Goal: Task Accomplishment & Management: Manage account settings

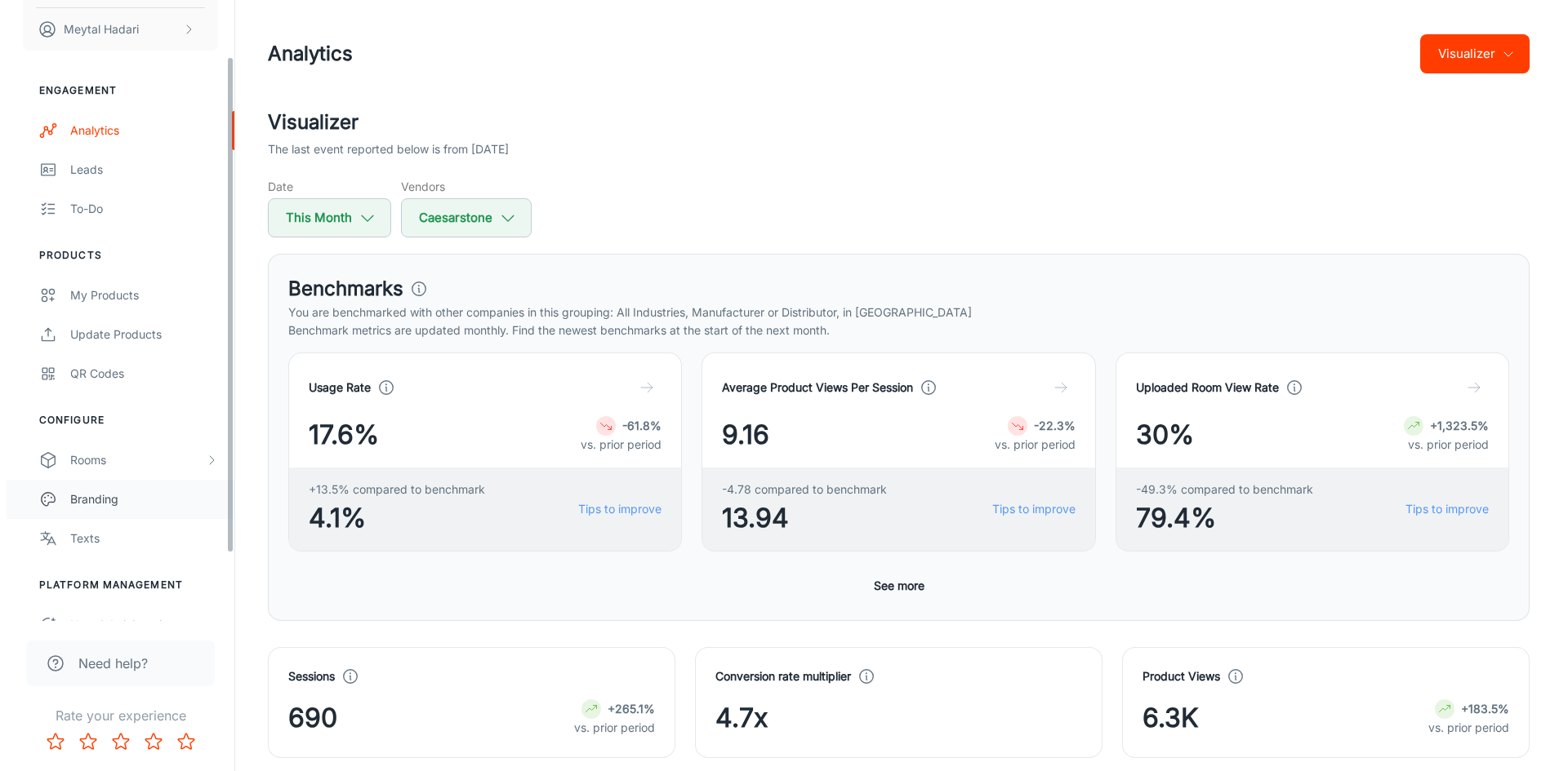
scroll to position [154, 0]
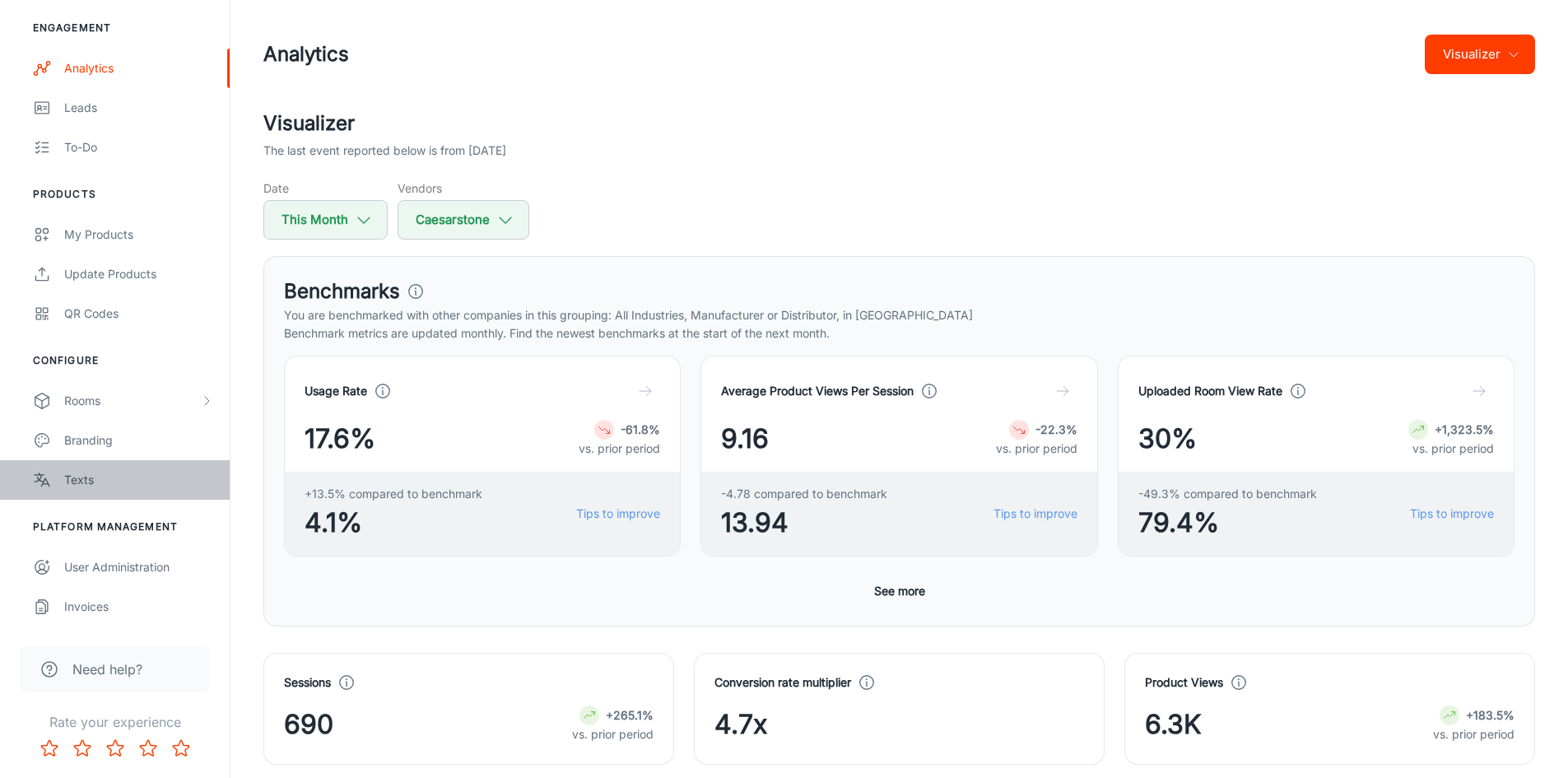
click at [80, 478] on div "Texts" at bounding box center [138, 480] width 149 height 18
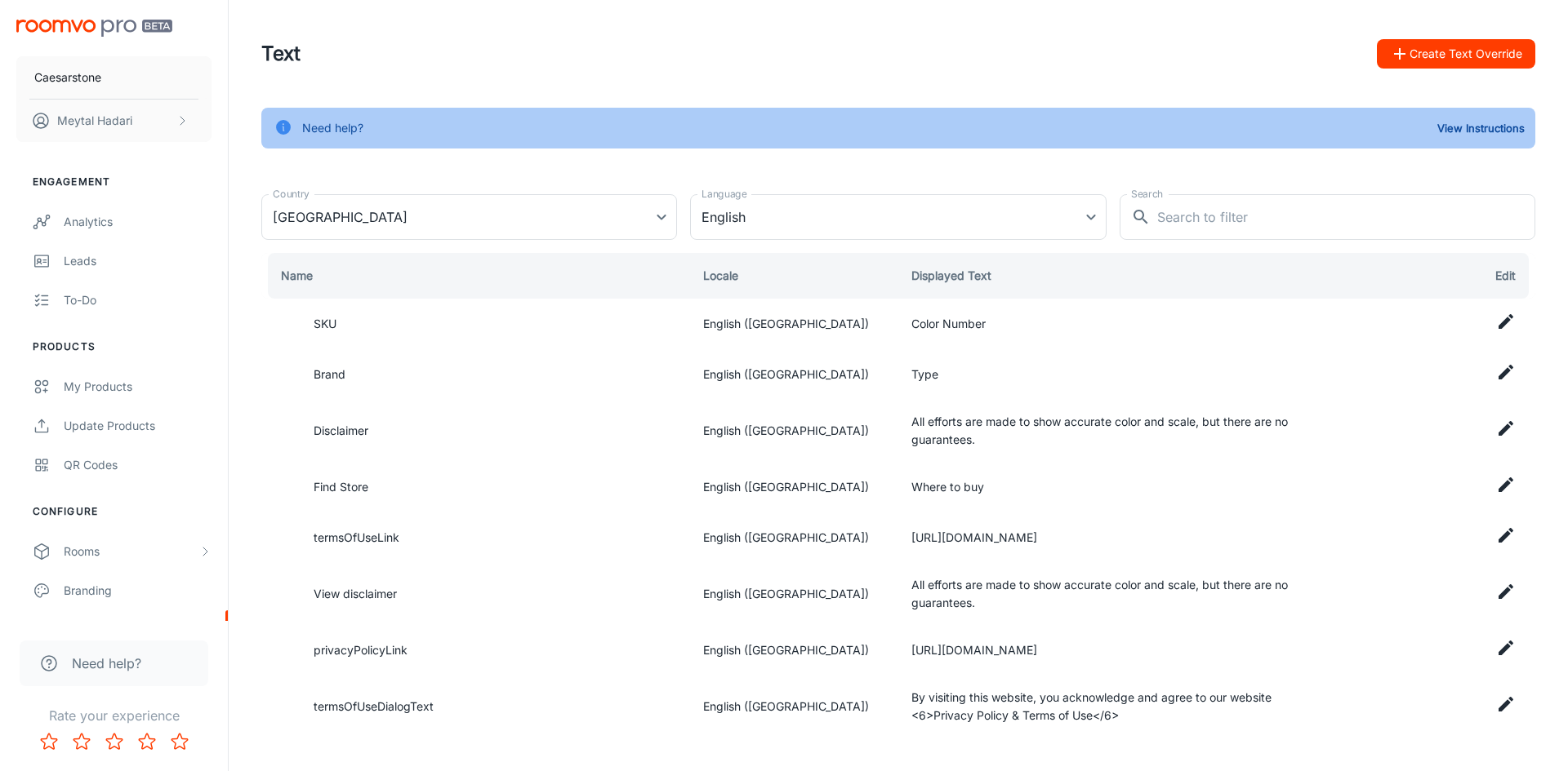
type input "[GEOGRAPHIC_DATA]"
type input "en-us"
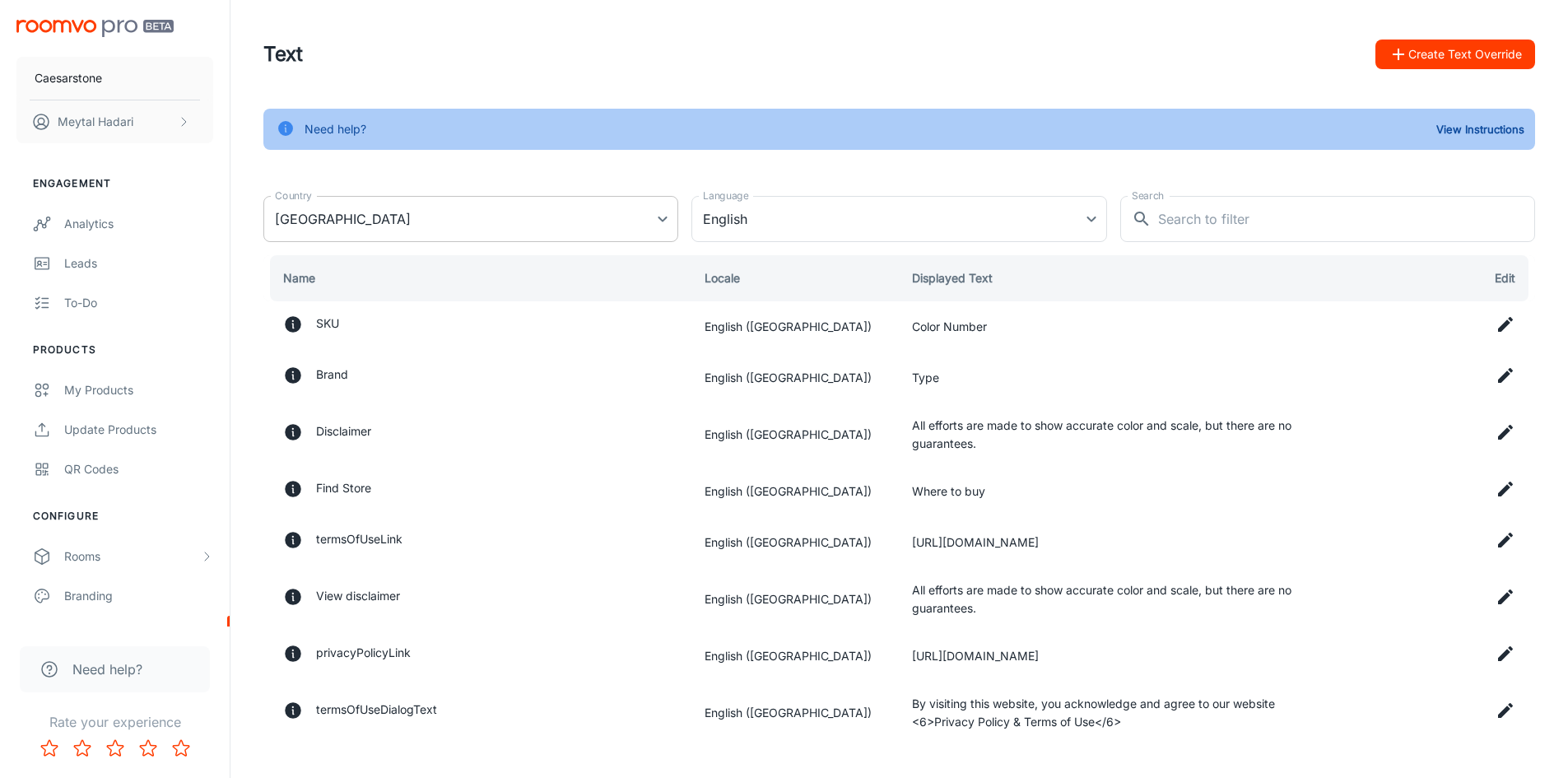
click at [497, 212] on body "Caesarstone Meytal Hadari Engagement Analytics Leads To-do Products My Products…" at bounding box center [784, 389] width 1568 height 778
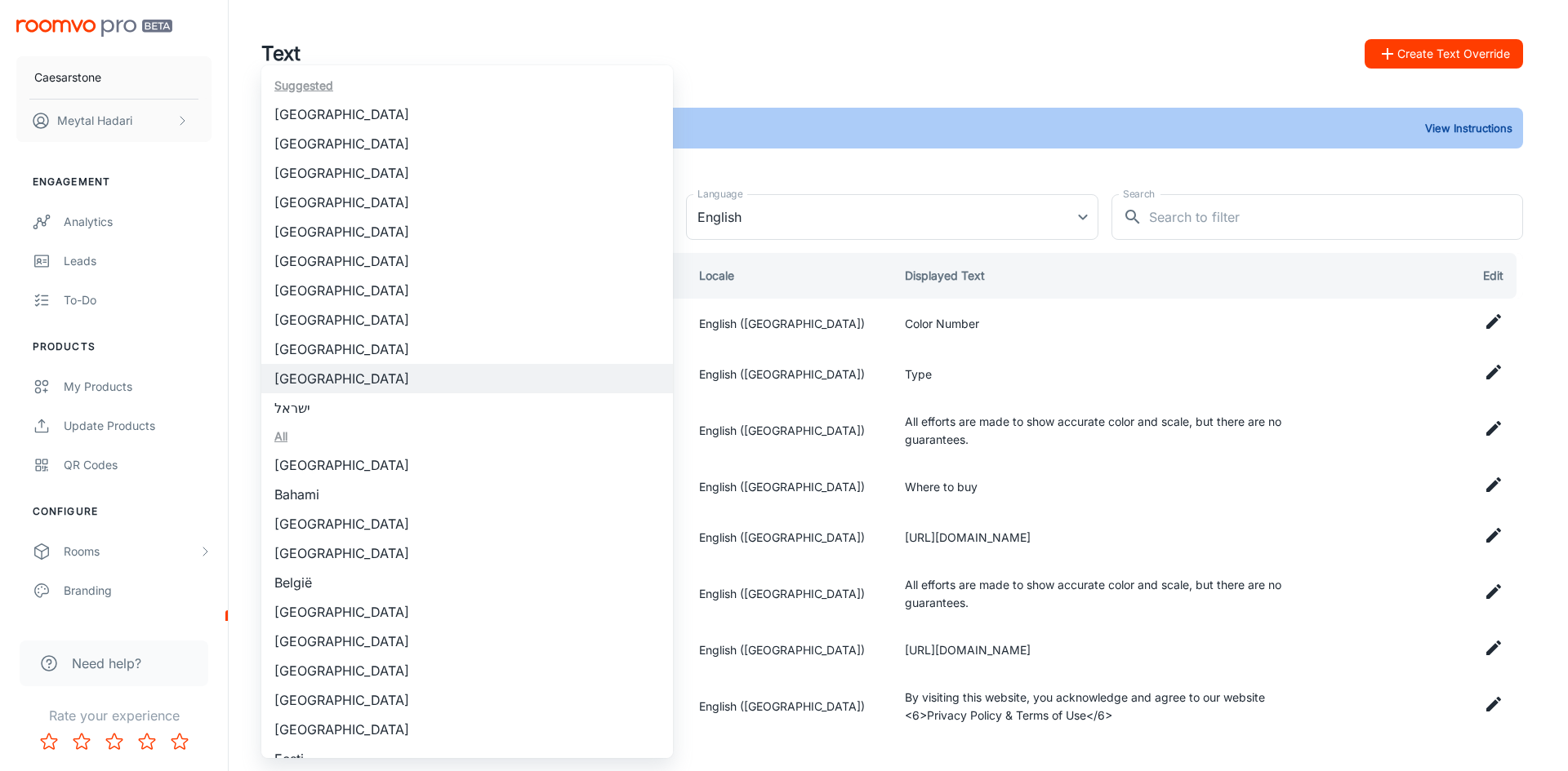
click at [232, 415] on div at bounding box center [784, 386] width 1568 height 771
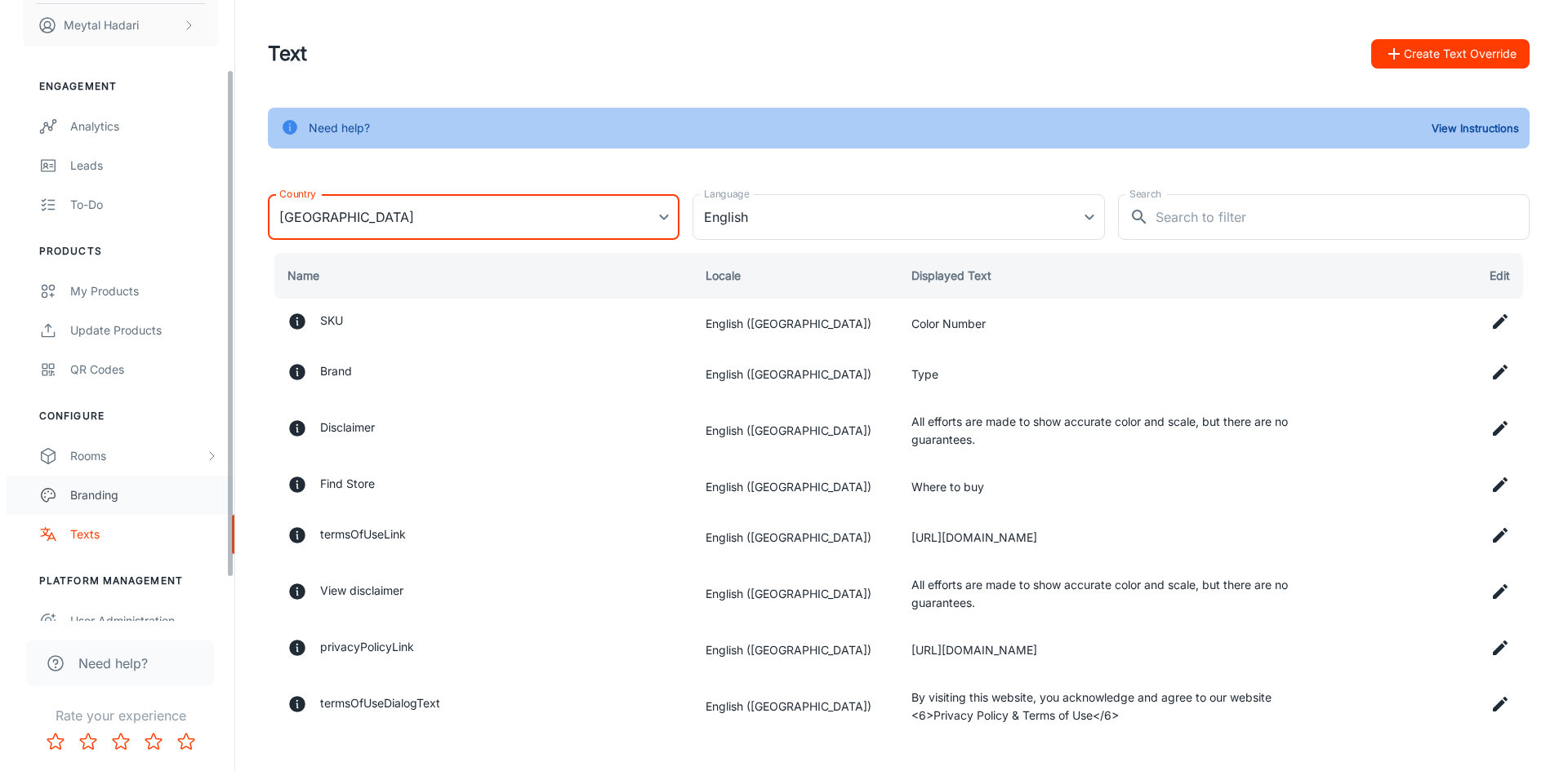
scroll to position [154, 0]
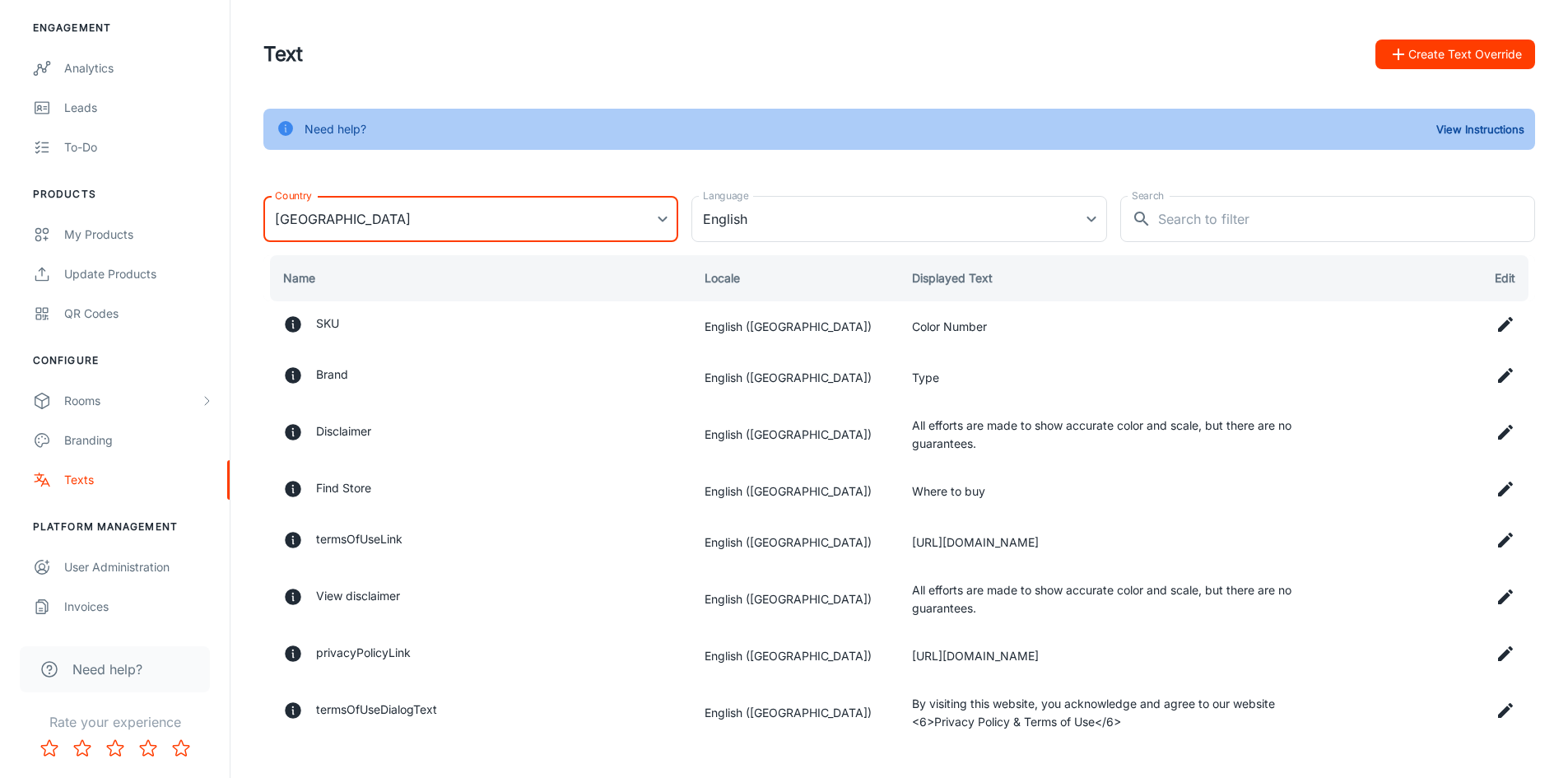
click at [667, 216] on body "Caesarstone Meytal Hadari Engagement Analytics Leads To-do Products My Products…" at bounding box center [784, 389] width 1568 height 778
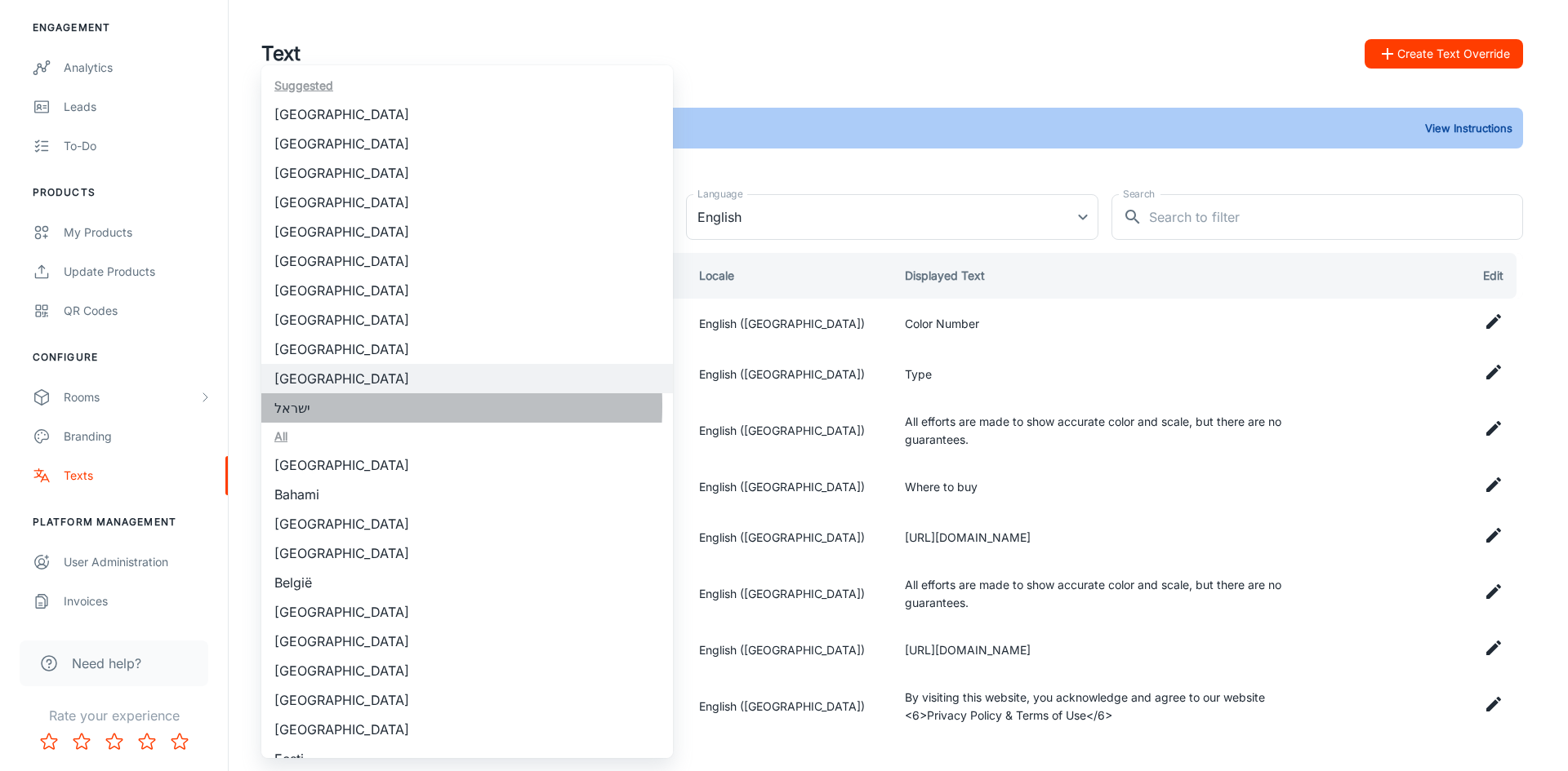
click at [312, 405] on li "ישראל" at bounding box center [467, 408] width 412 height 29
type input "ישראל"
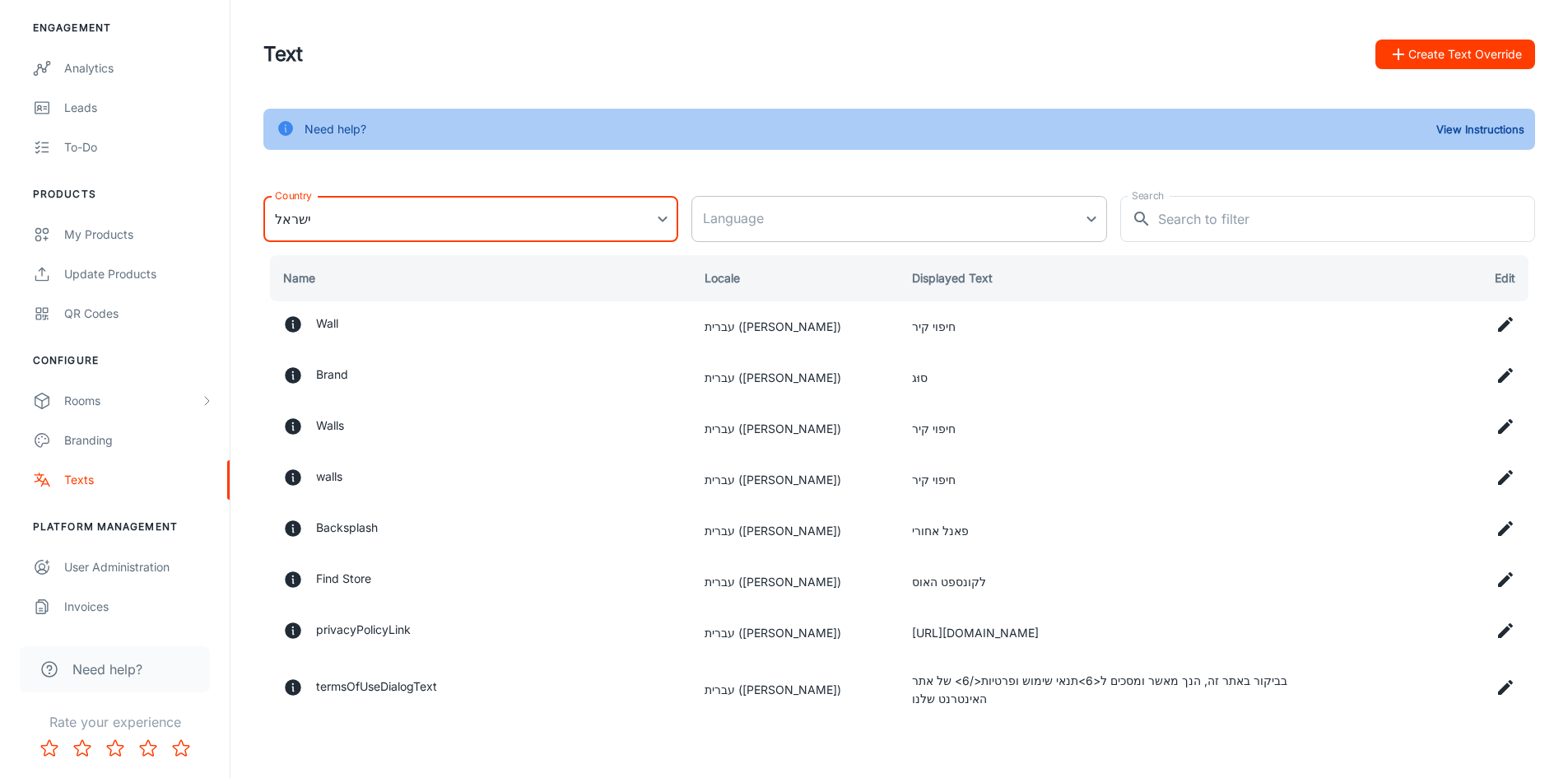
click at [976, 230] on body "Caesarstone Meytal Hadari Engagement Analytics Leads To-do Products My Products…" at bounding box center [784, 389] width 1568 height 778
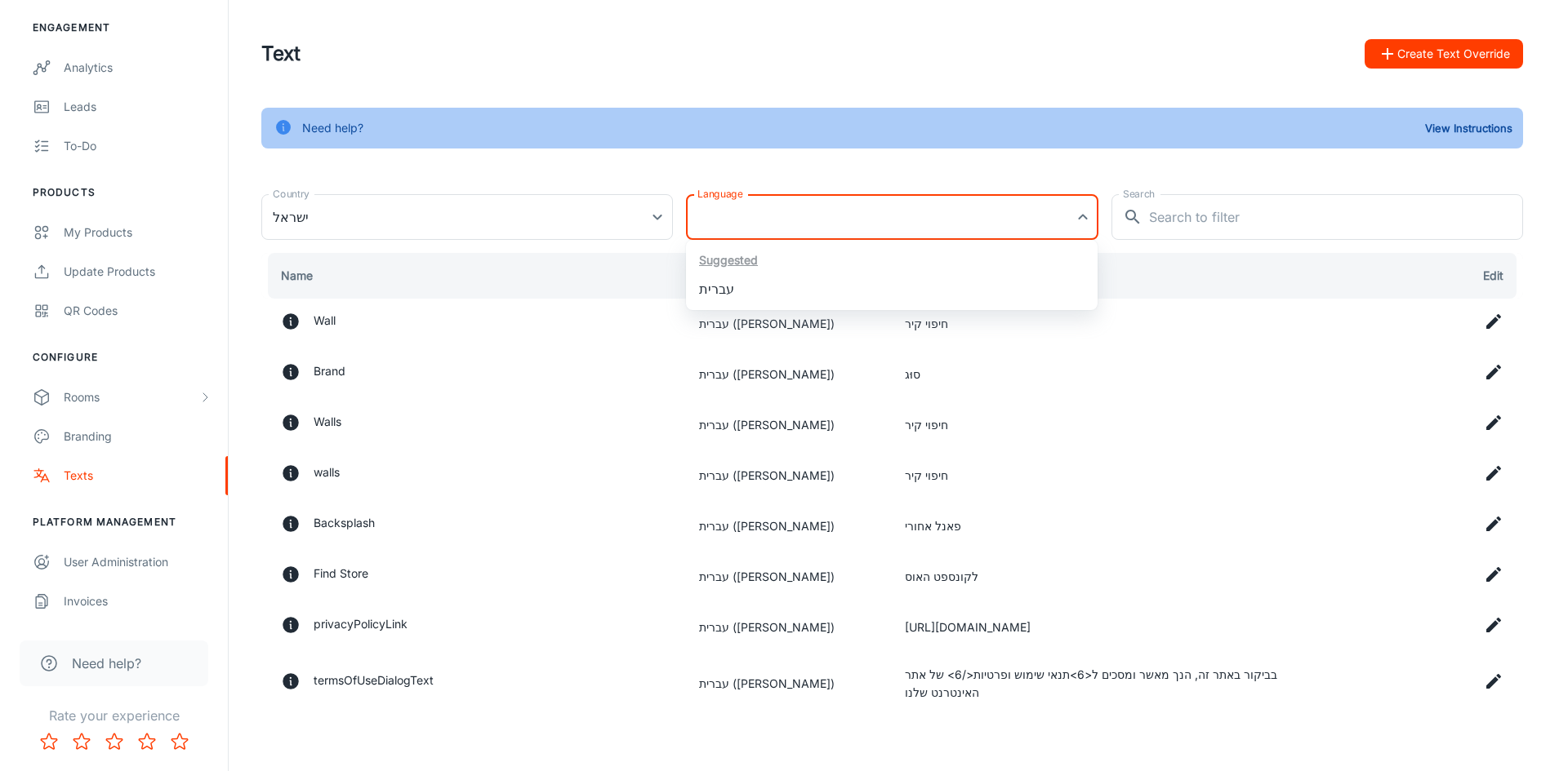
click at [867, 290] on li "עברית" at bounding box center [892, 289] width 412 height 29
type input "he-il"
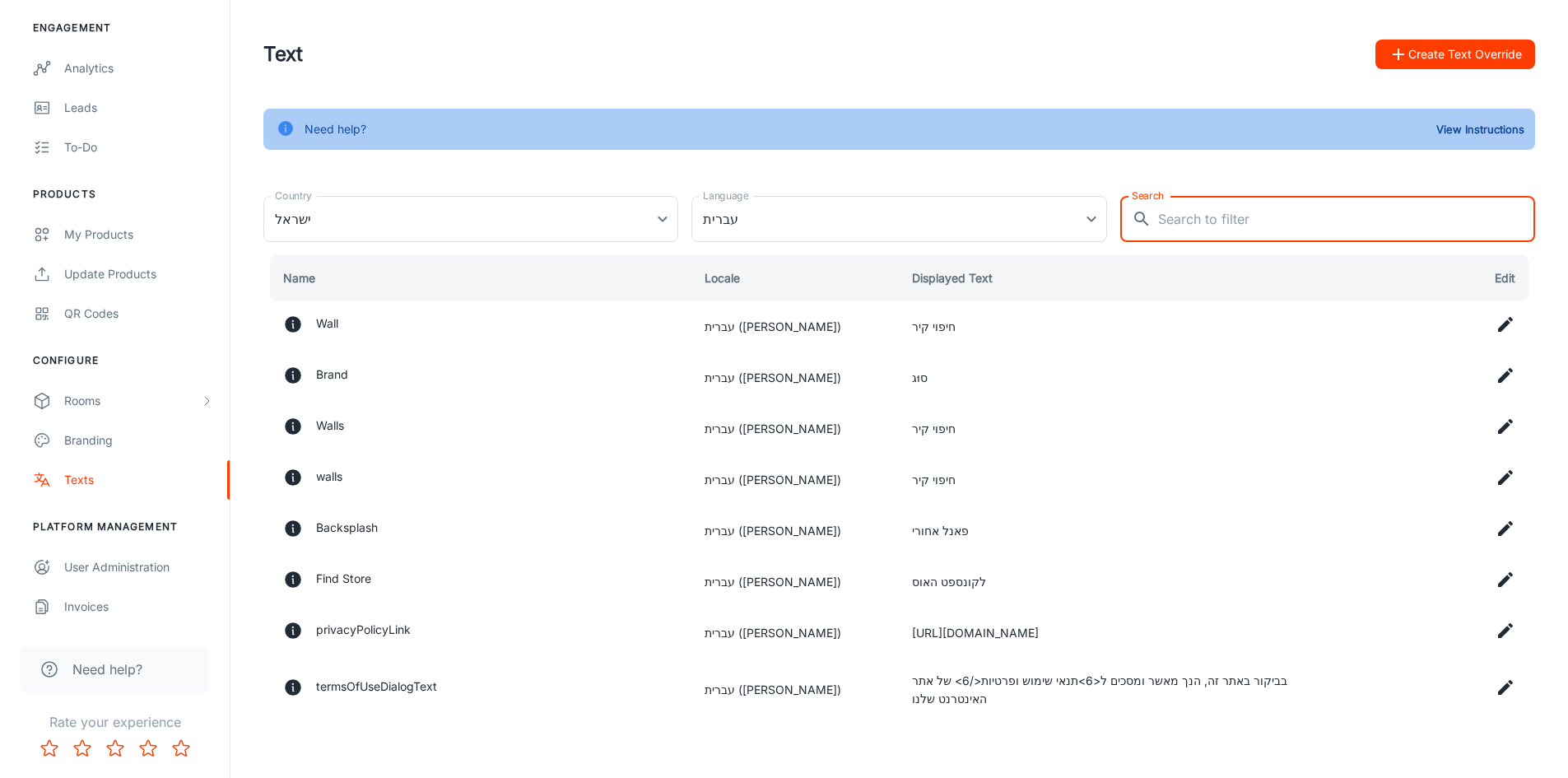
click at [1168, 226] on input "Search" at bounding box center [1346, 219] width 377 height 47
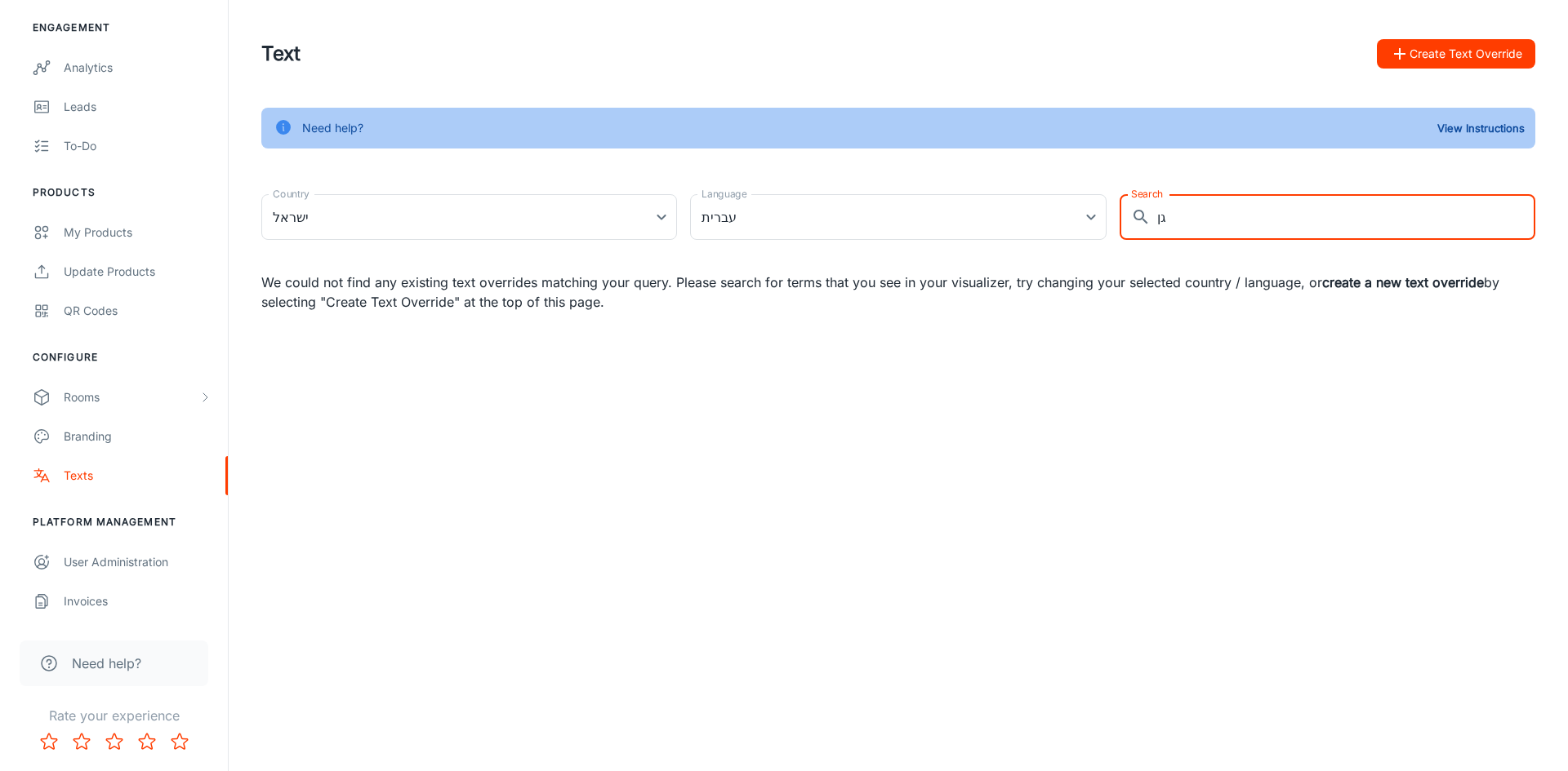
type input "ג"
type input "disc"
click at [1446, 46] on button "Create Text Override" at bounding box center [1456, 53] width 158 height 29
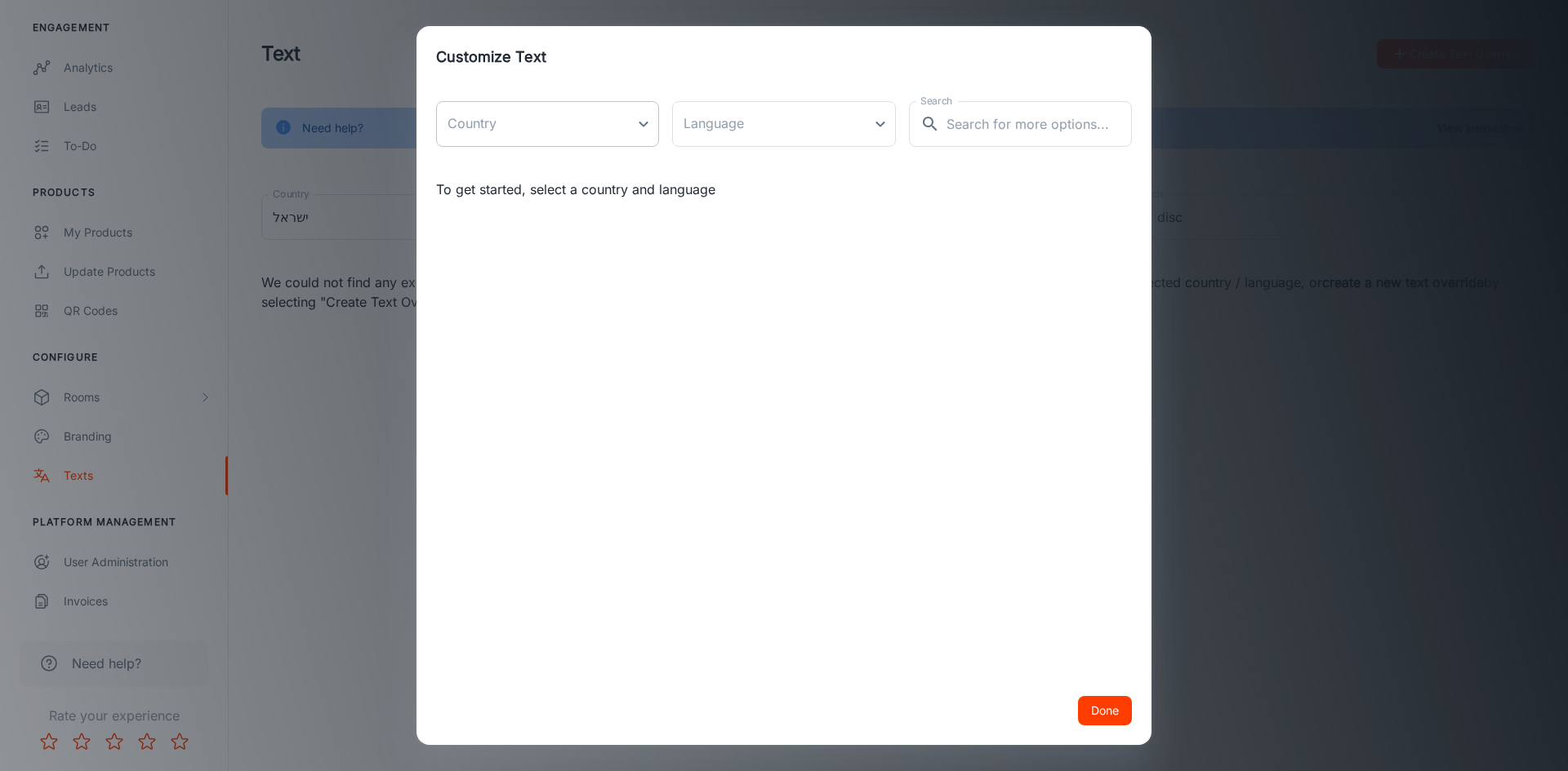
click at [588, 128] on body "Caesarstone Meytal Hadari Engagement Analytics Leads To-do Products My Products…" at bounding box center [784, 386] width 1568 height 771
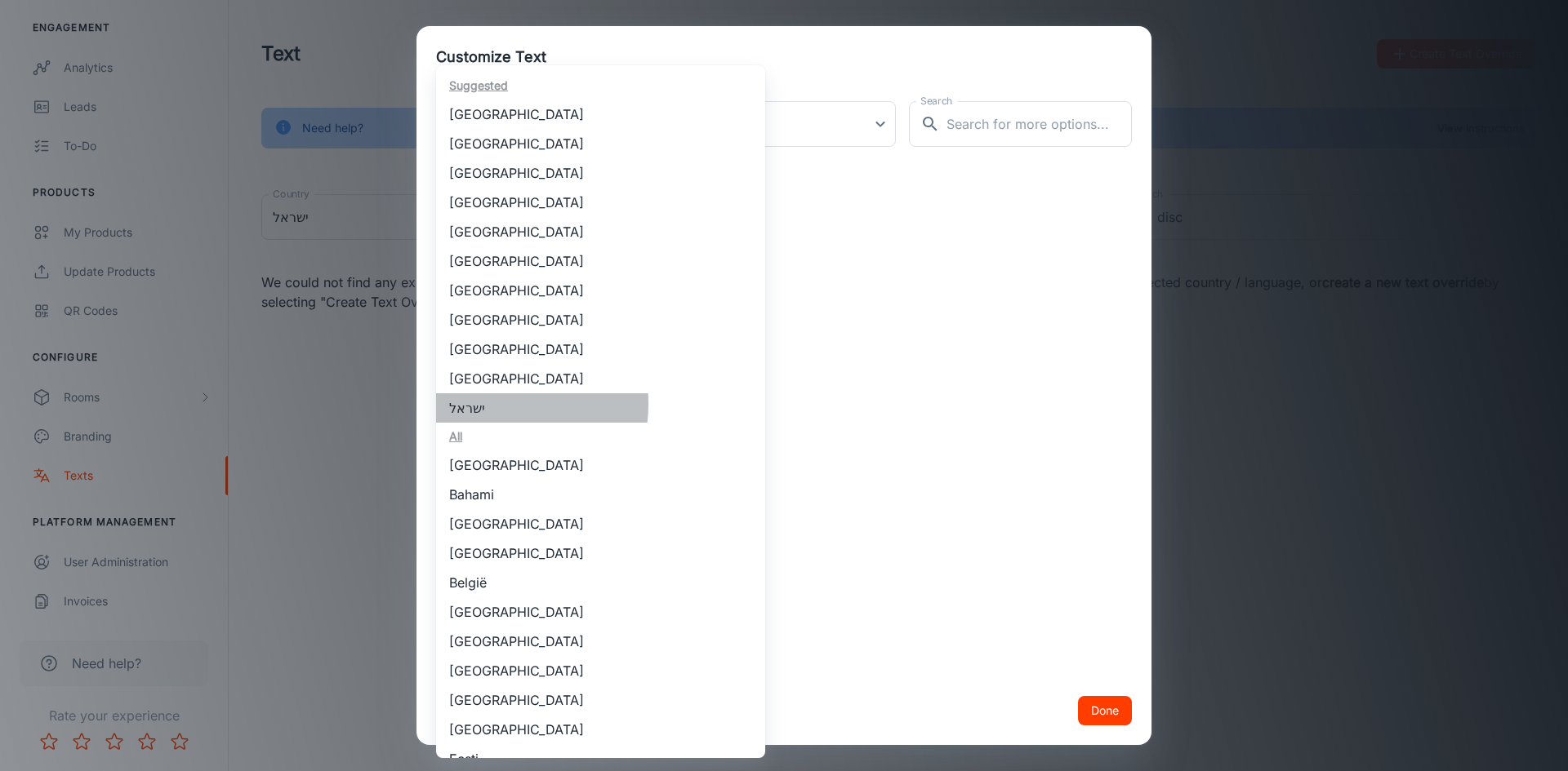
click at [483, 405] on li "ישראל" at bounding box center [601, 408] width 330 height 29
type input "ישראל"
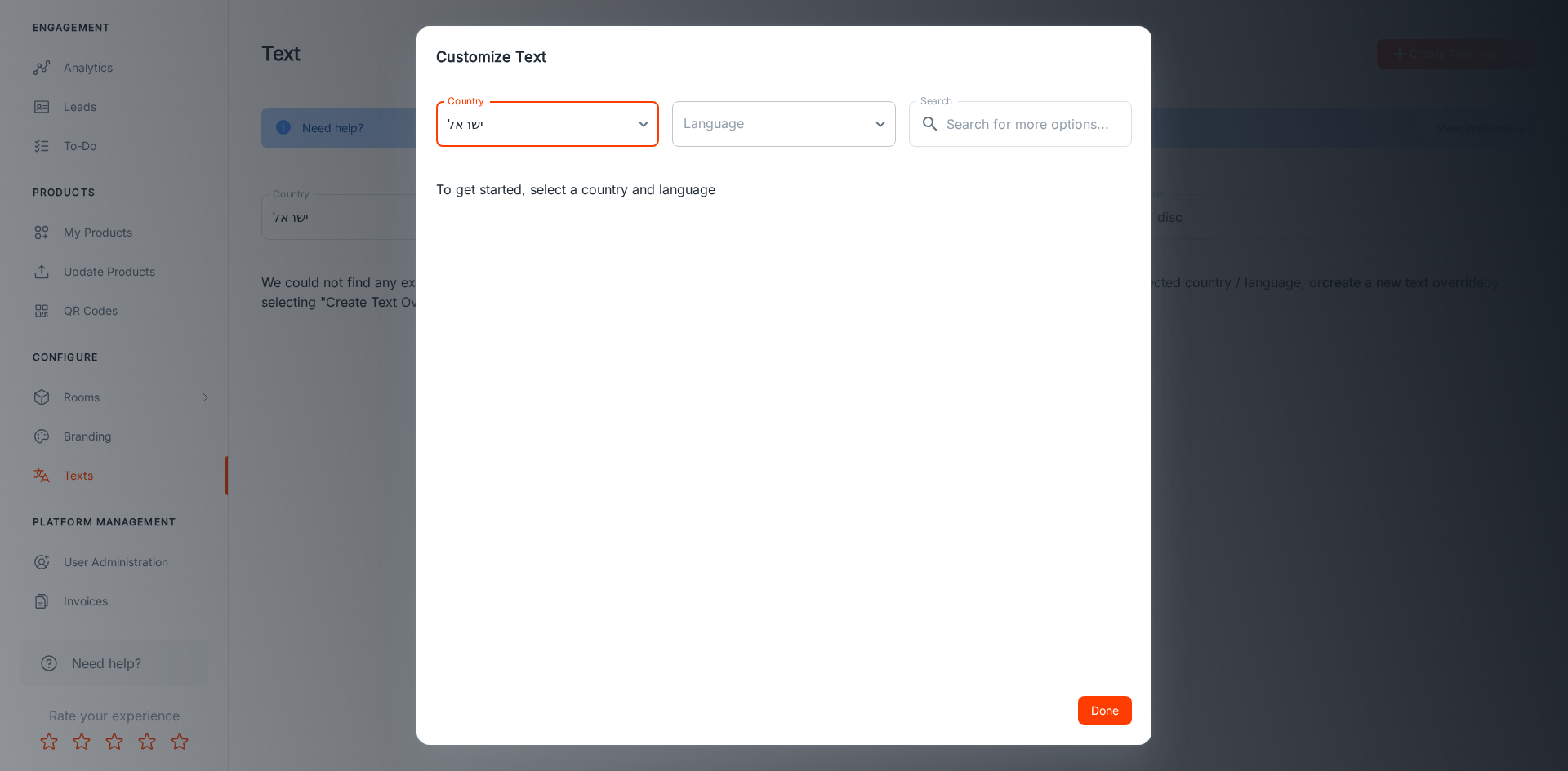
click at [779, 128] on body "Caesarstone Meytal Hadari Engagement Analytics Leads To-do Products My Products…" at bounding box center [784, 386] width 1568 height 771
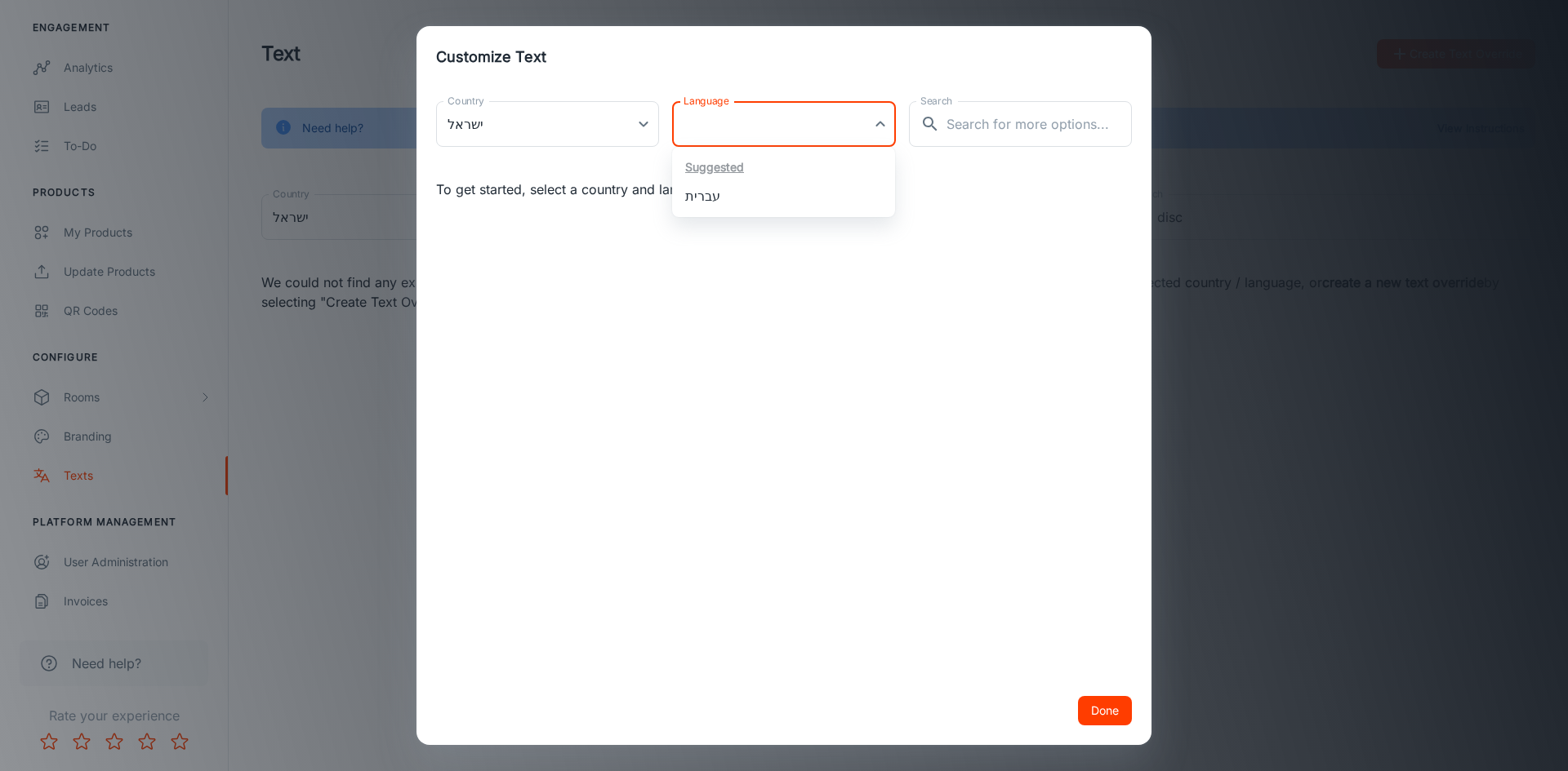
click at [730, 193] on li "עברית" at bounding box center [783, 195] width 223 height 29
type input "he-il"
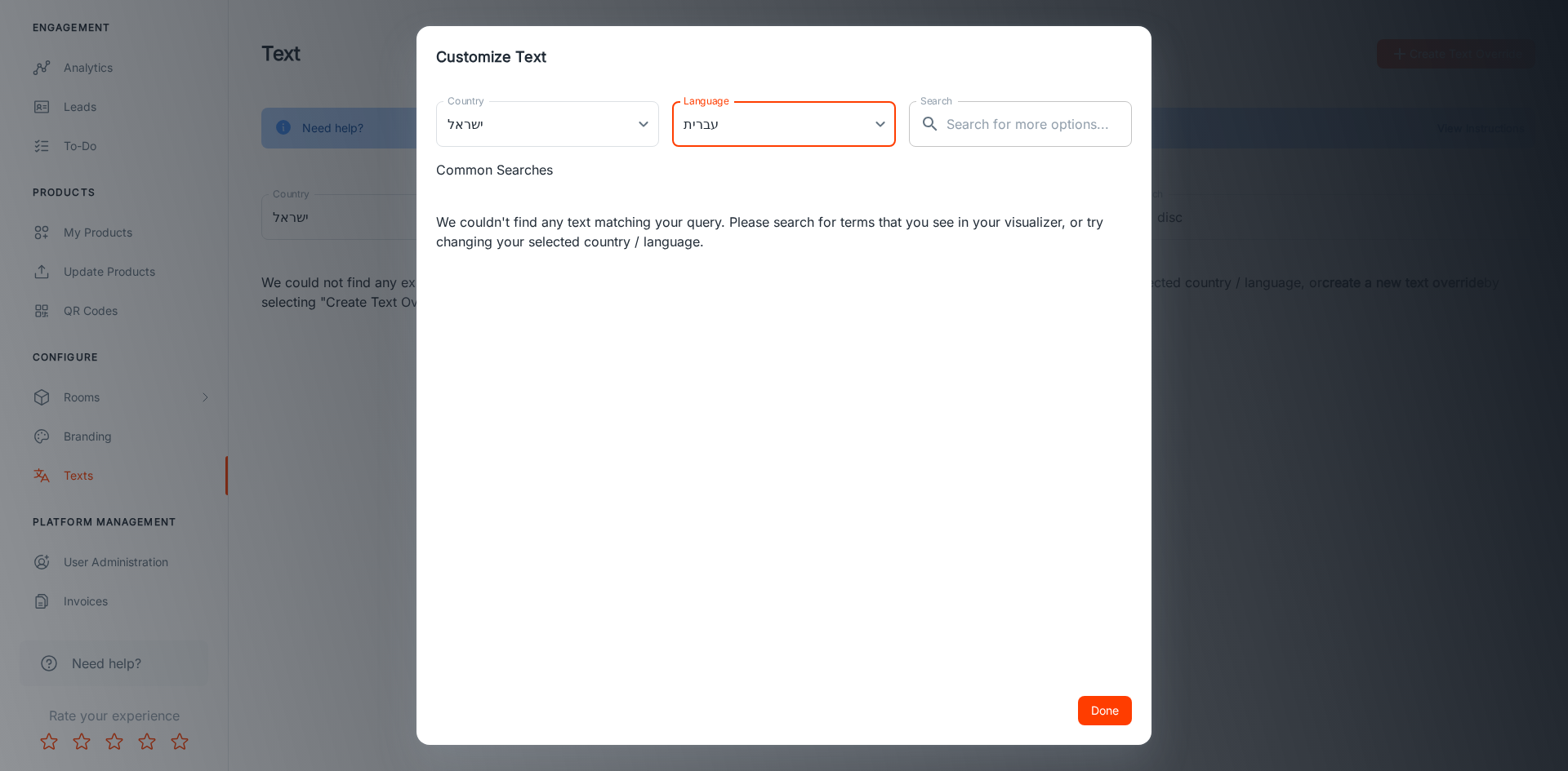
click at [962, 122] on input "Search" at bounding box center [1038, 124] width 186 height 46
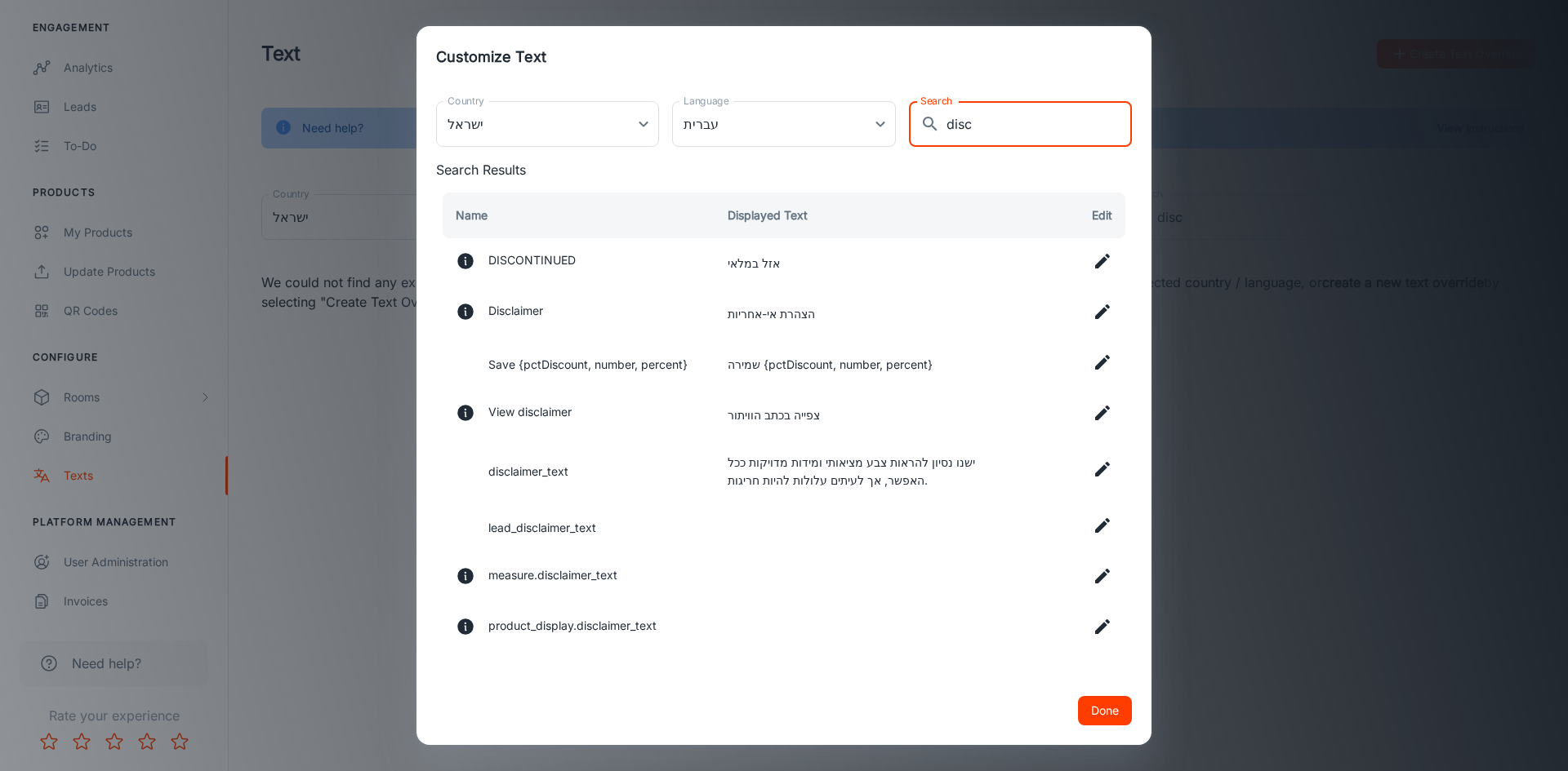
type input "disc"
click at [1094, 313] on icon at bounding box center [1103, 312] width 20 height 20
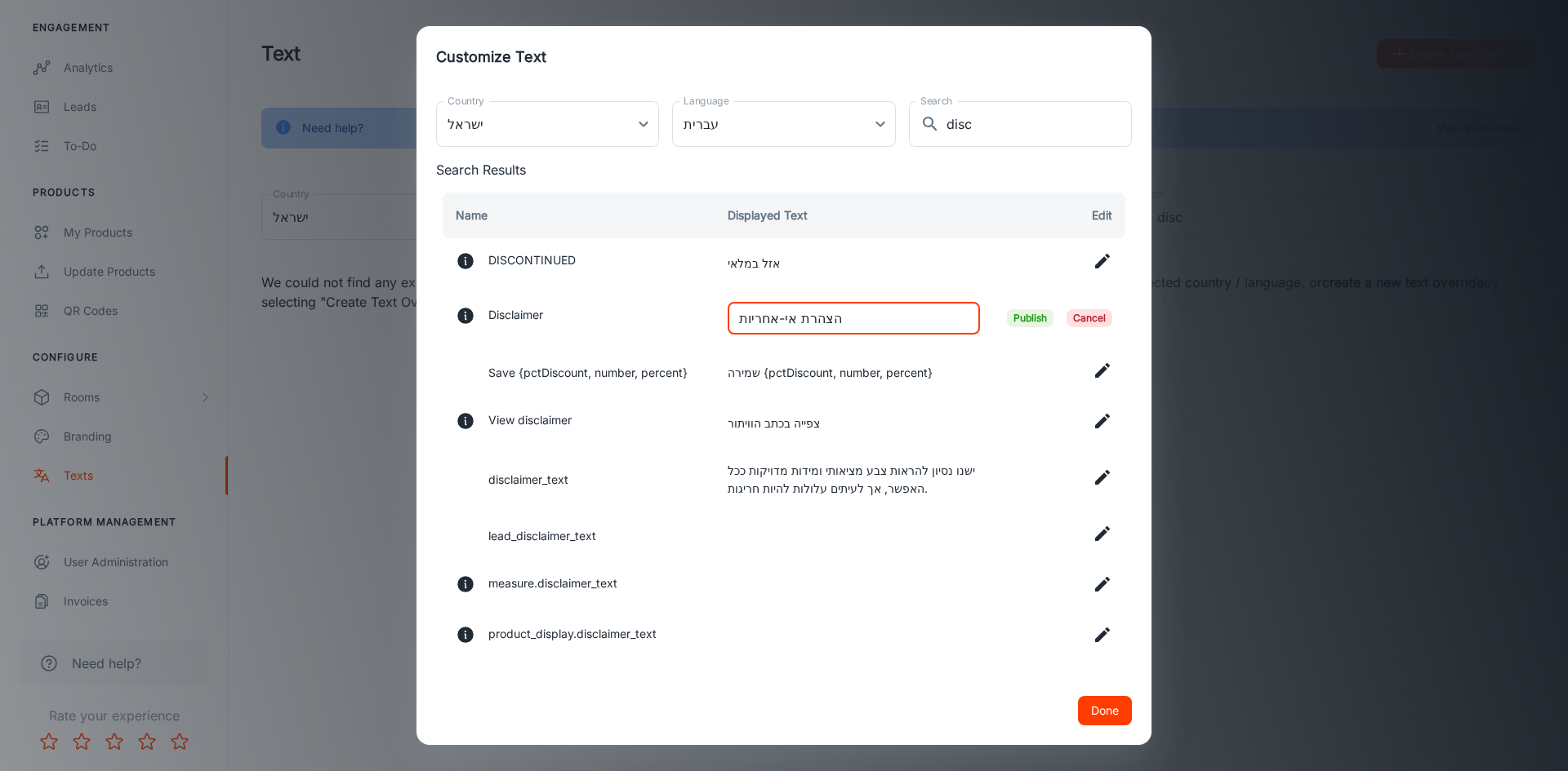
click at [860, 314] on input "הצהרת אי-אחריות" at bounding box center [854, 319] width 253 height 33
paste input "ידיעה: התמונות וההדמיות התלת־ממדיות הן להמחשה ולהשראה בלבד, ולא הנחיות התקנה. י…"
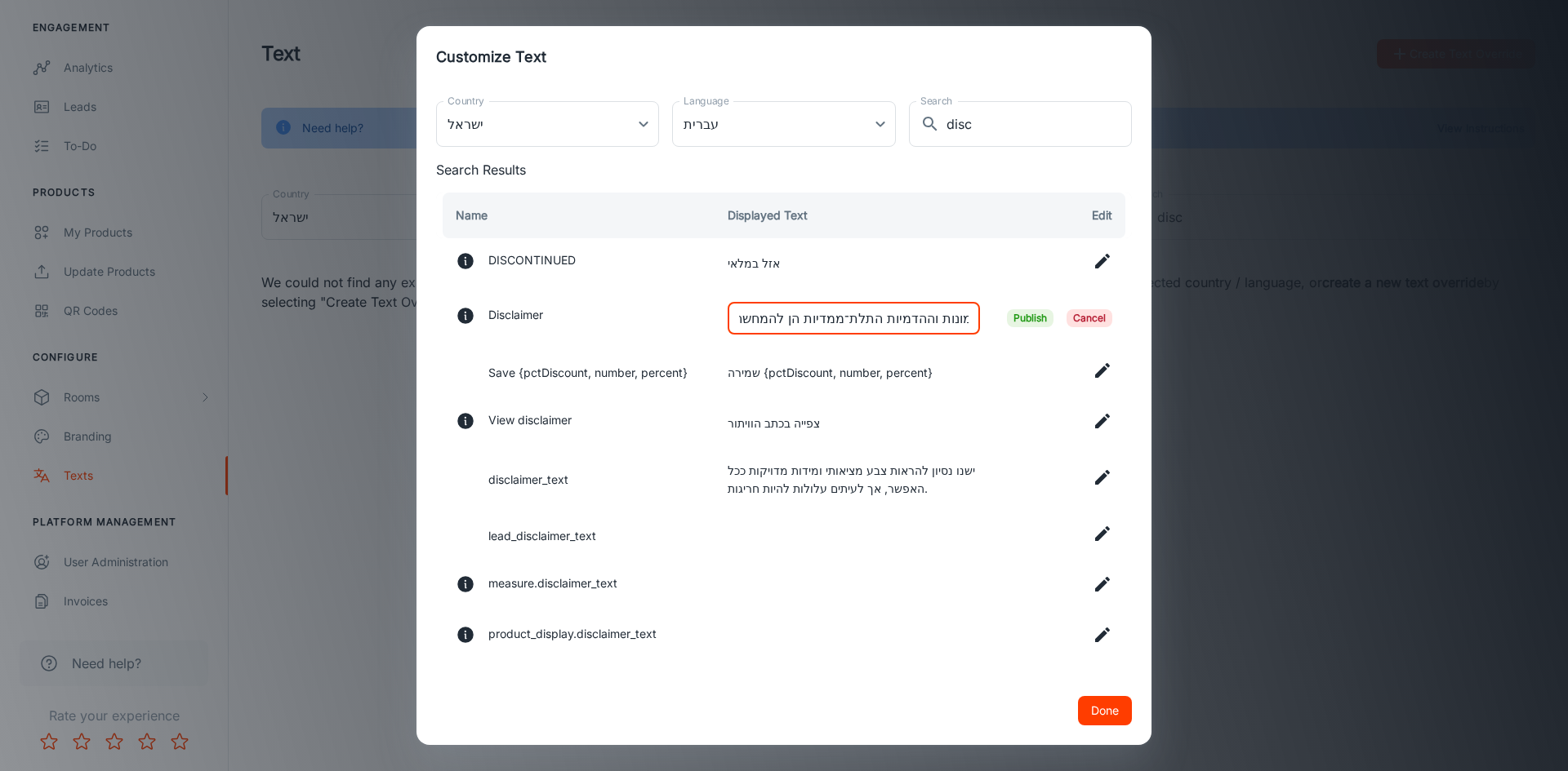
drag, startPoint x: 919, startPoint y: 319, endPoint x: 952, endPoint y: 318, distance: 33.0
click at [952, 318] on input "לידיעה: התמונות וההדמיות התלת־ממדיות הן להמחשה ולהשראה בלבד, ולא הנחיות התקנה. …" at bounding box center [854, 319] width 253 height 33
click at [945, 316] on input "kלת: התמונות וההדמיות התלת־ממדיות הן להמחשה ולהשראה בלבד, ולא הנחיות התקנה. יית…" at bounding box center [854, 319] width 253 height 33
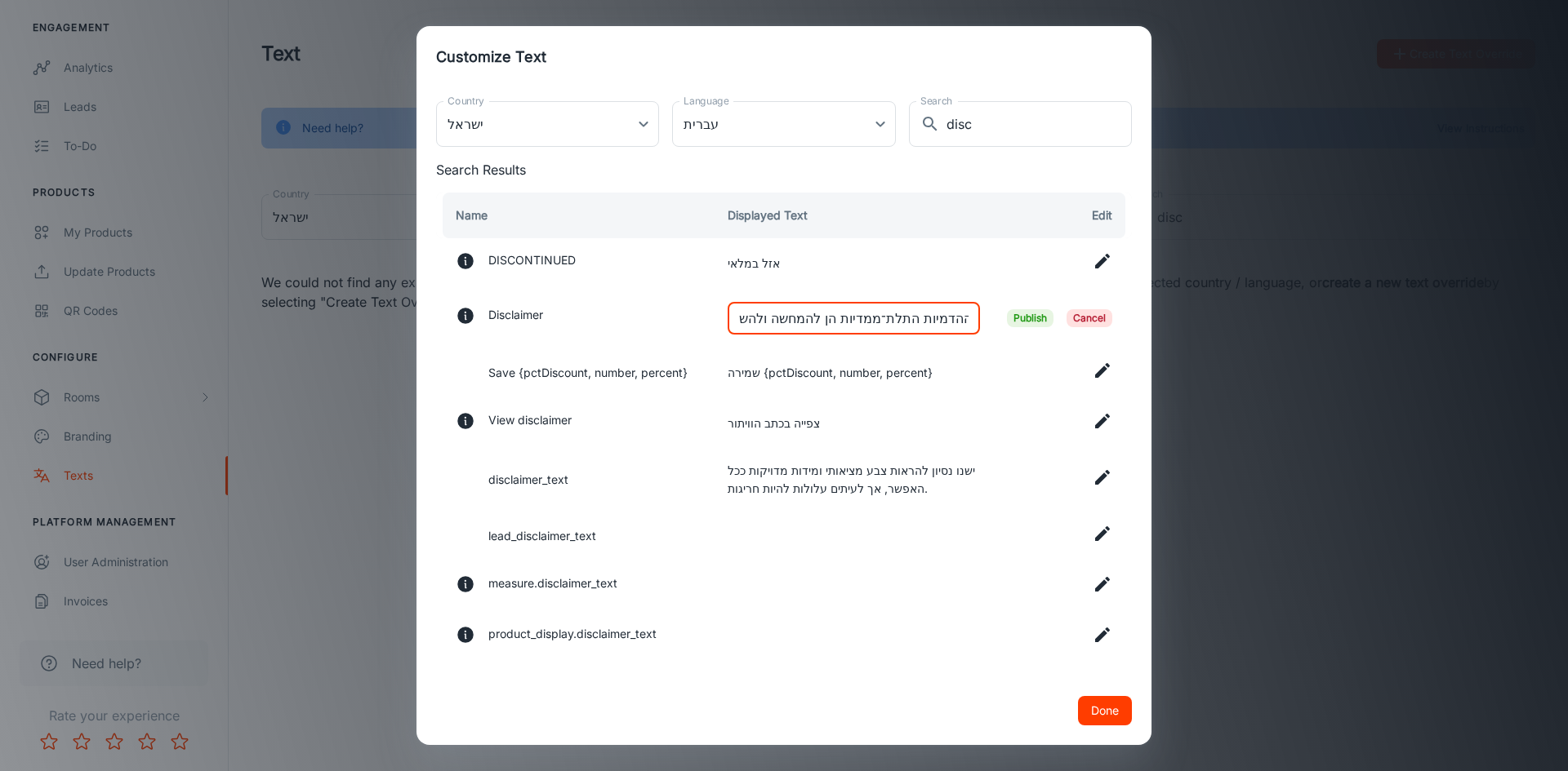
click at [946, 319] on input "kלת: התמונות וההדמיות התלת־ממדיות הן להמחשה ולהשראה בלבד, ולא הנחיות התקנה. יית…" at bounding box center [854, 319] width 253 height 33
paste input "לידיעה"
drag, startPoint x: 921, startPoint y: 318, endPoint x: 954, endPoint y: 318, distance: 33.0
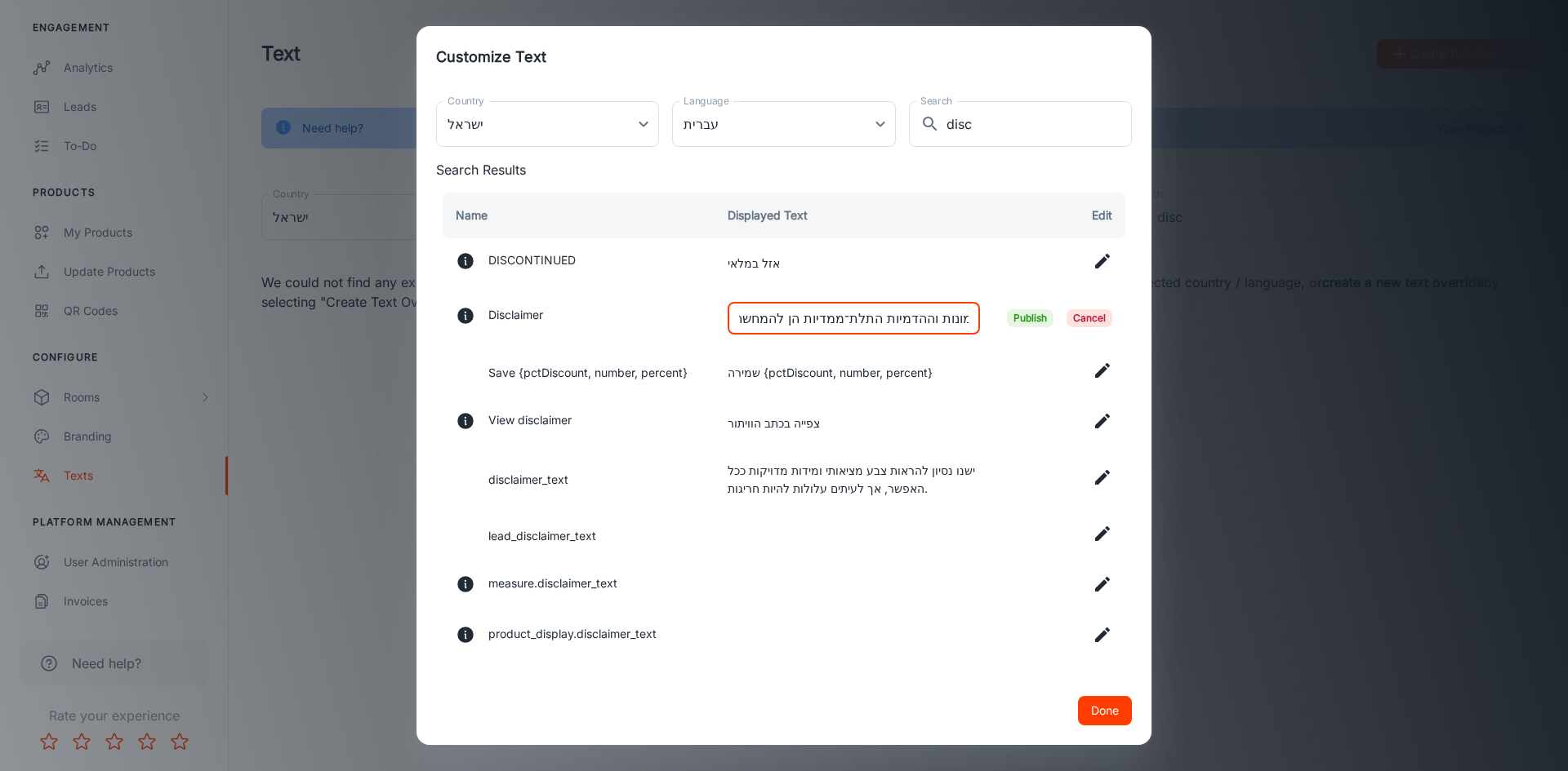
click at [954, 318] on input "לידיעה: התמונות וההדמיות התלת־ממדיות הן להמחשה ולהשראה בלבד, ולא הנחיות התקנה. …" at bounding box center [854, 319] width 253 height 33
click at [917, 320] on input "לתשומת [PERSON_NAME]: התמונות וההדמיות התלת־ממדיות הן להמחשה ולהשראה בלבד, ולא …" at bounding box center [854, 319] width 253 height 33
click at [897, 319] on input "לתשומת [PERSON_NAME]: התמונות וההדמיות התלת־ממדיות הן להמחשה ולהשראה בלבד, ולא …" at bounding box center [854, 319] width 253 height 33
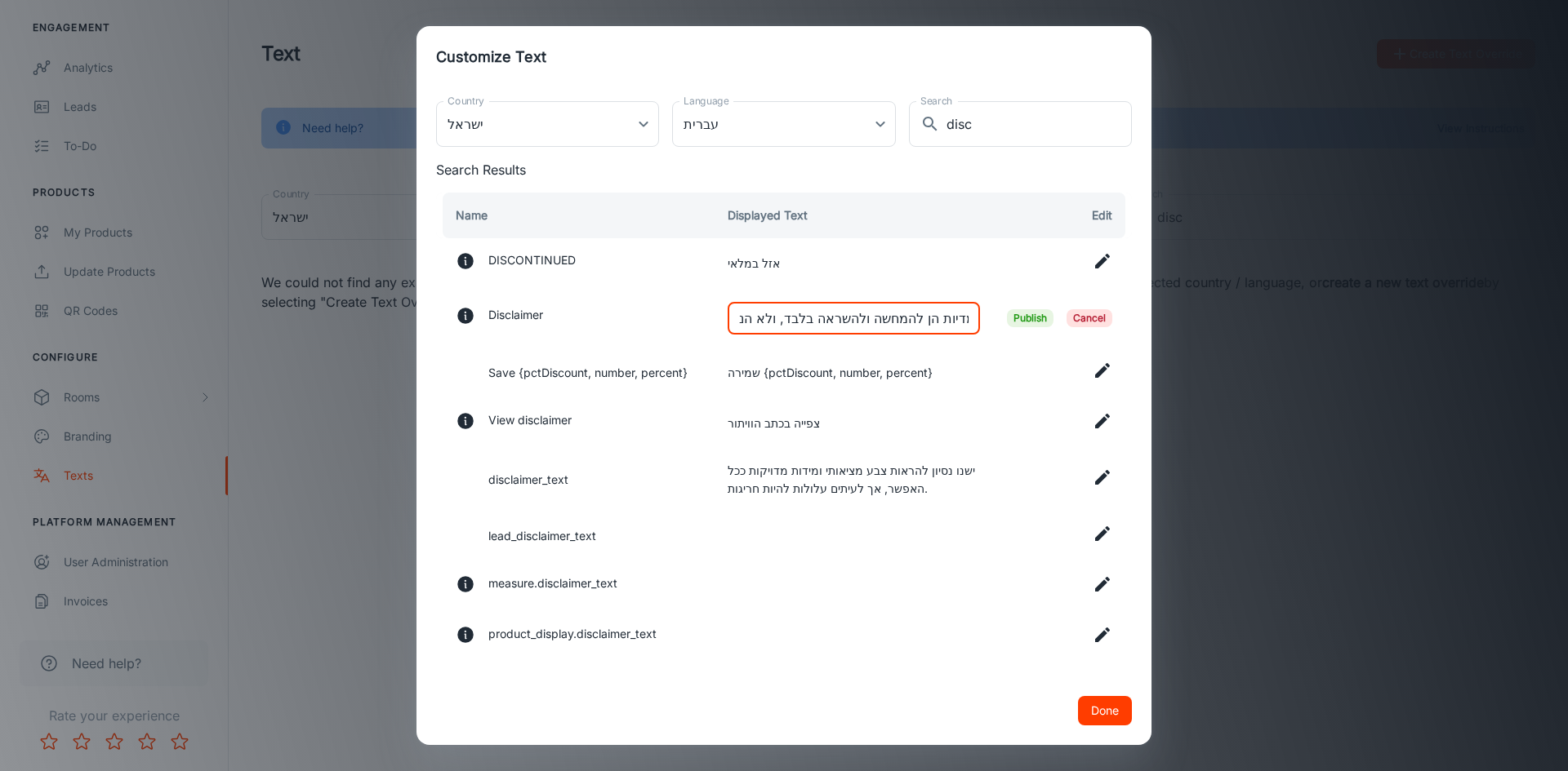
click at [897, 319] on input "לתשומת [PERSON_NAME]: התמונות וההדמיות התלת־ממדיות הן להמחשה ולהשראה בלבד, ולא …" at bounding box center [854, 319] width 253 height 33
type input "לתשומת [PERSON_NAME]: התמונות וההדמיות התלת־ממדיות הן להמחשה ולהשראה בלבד, ולא …"
click at [1028, 316] on span "Publish" at bounding box center [1029, 319] width 46 height 18
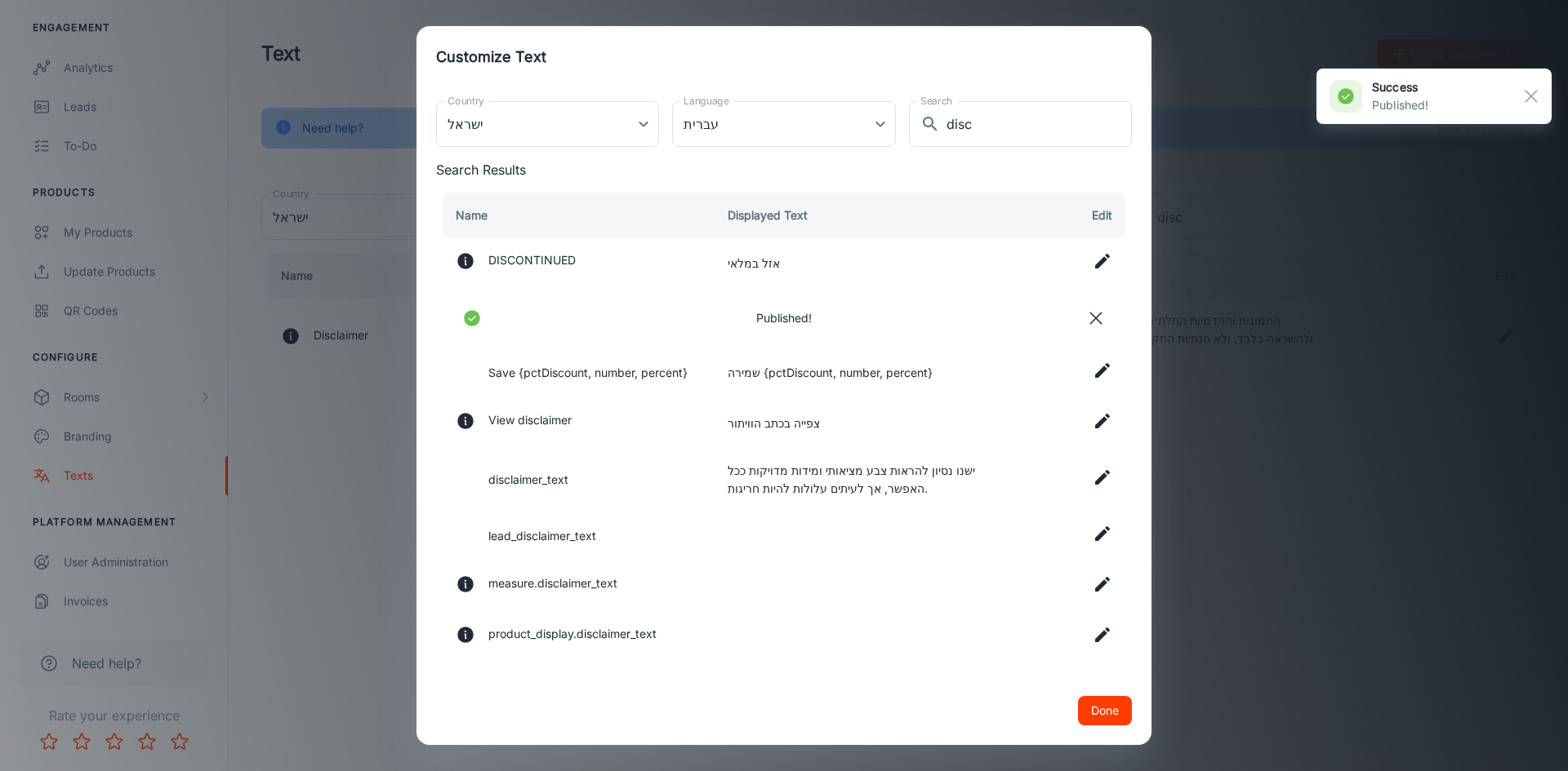
click at [1093, 418] on icon at bounding box center [1103, 422] width 20 height 20
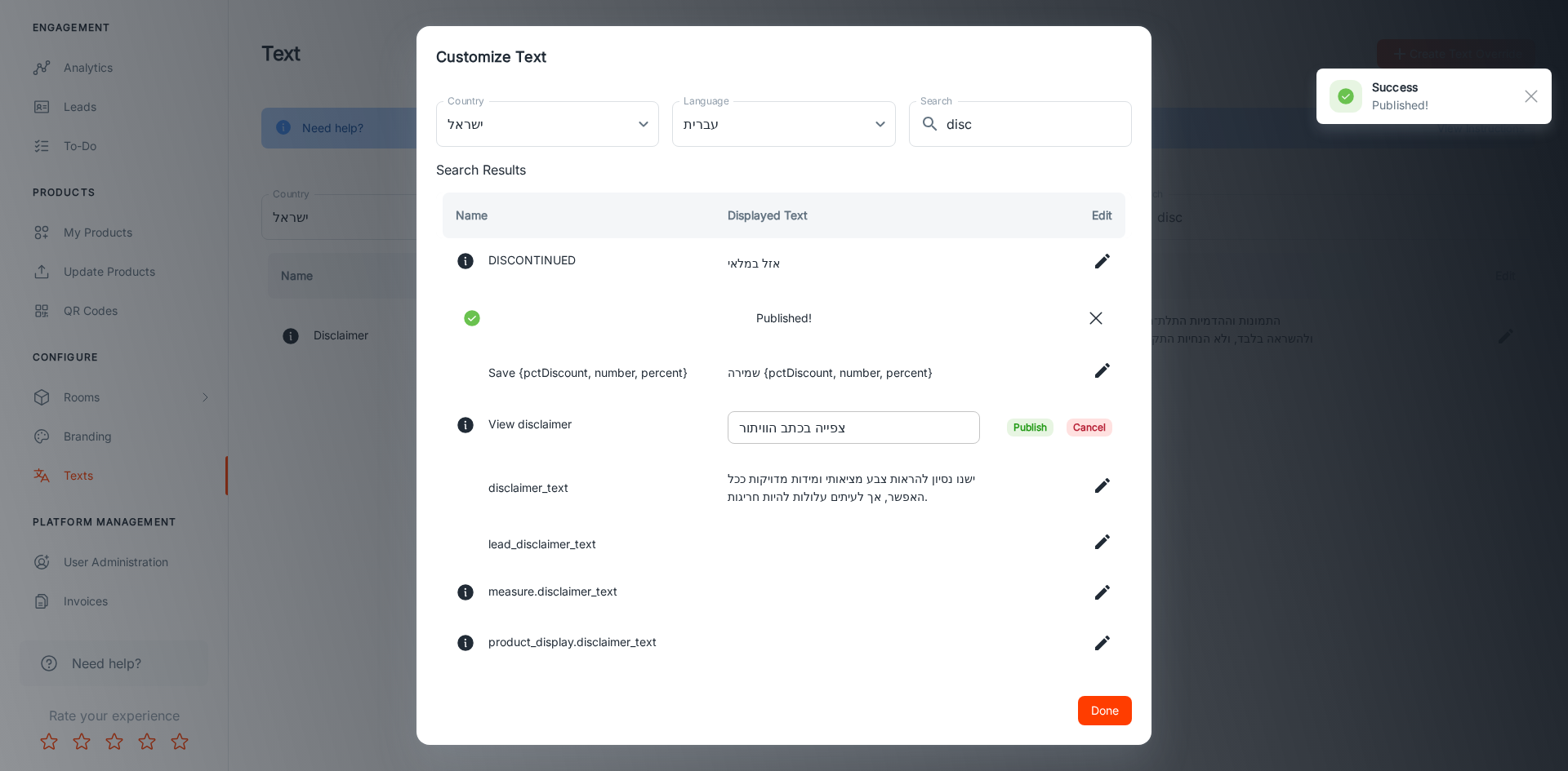
click at [730, 443] on input "צפייה בכתב הוויתור" at bounding box center [854, 428] width 253 height 33
click at [768, 426] on input "צפייה בכתב הוויתור" at bounding box center [854, 428] width 253 height 33
paste input "תשומת [PERSON_NAME]: התמונות וההדמיות התלת־ממדיות הן להמחשה ולהשראה בלבד, ולא ה…"
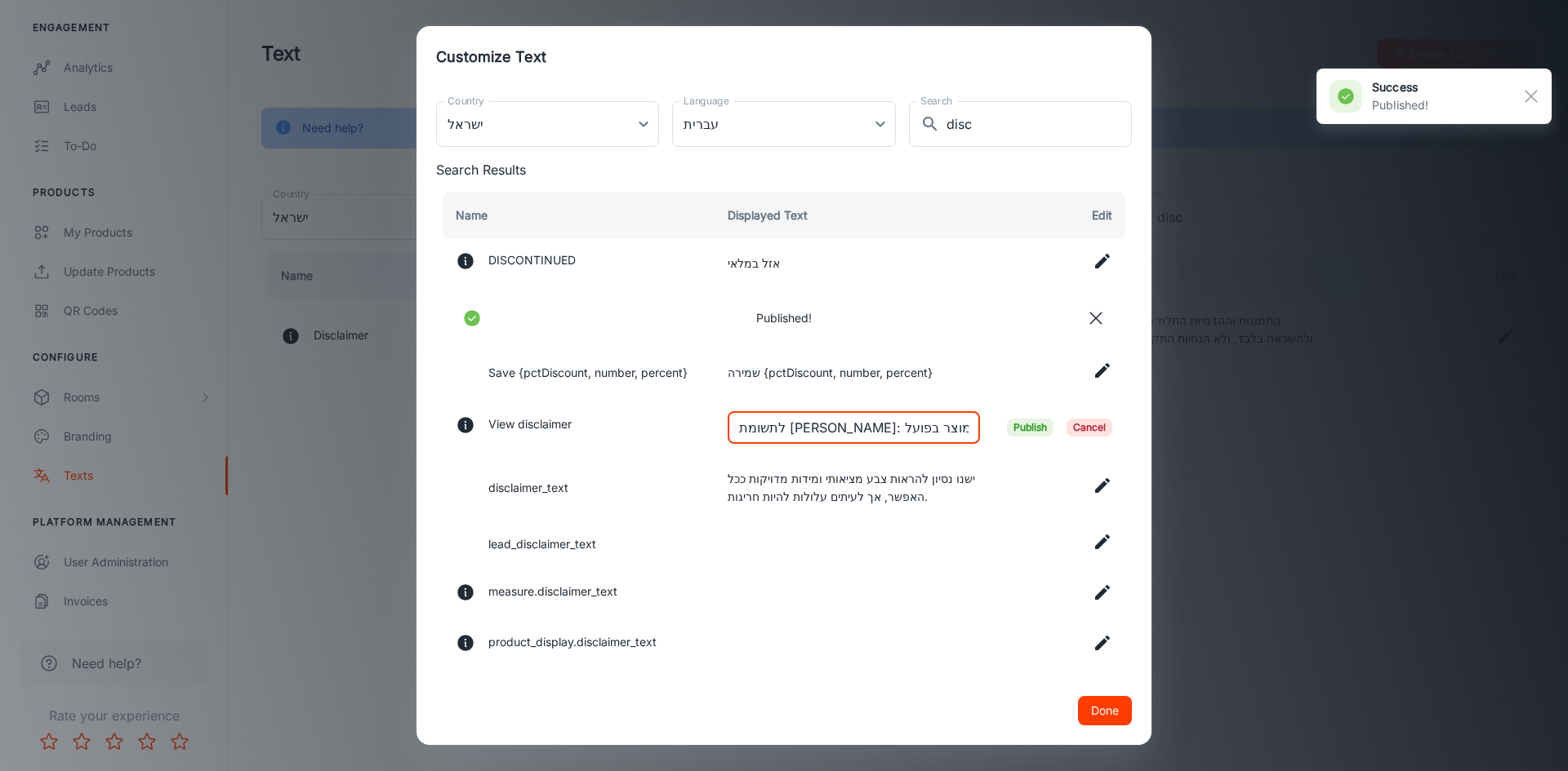
scroll to position [0, 633]
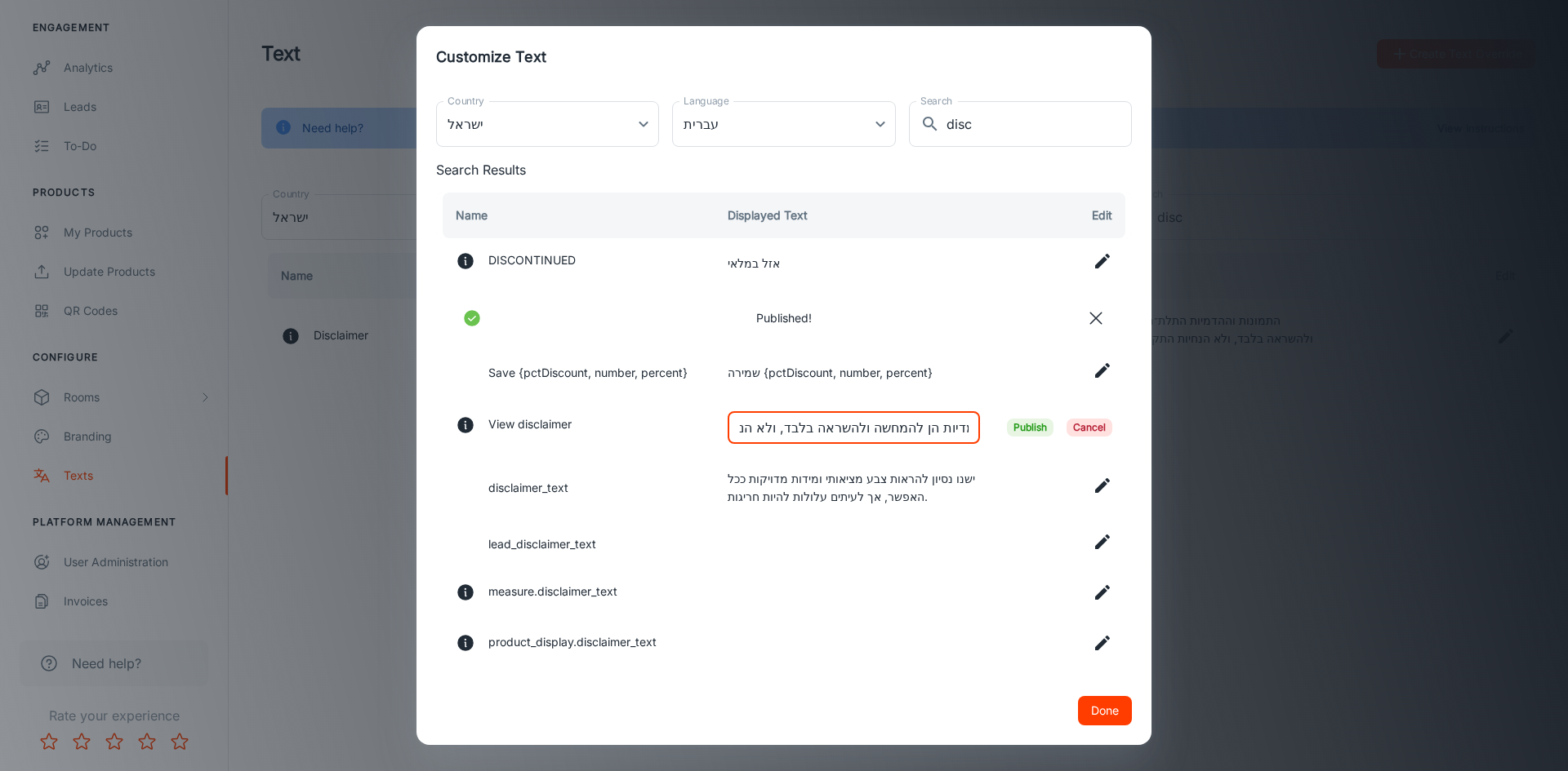
type input "לתשומת [PERSON_NAME]: התמונות וההדמיות התלת־ממדיות הן להמחשה ולהשראה בלבד, ולא …"
click at [1015, 427] on span "Publish" at bounding box center [1029, 428] width 46 height 18
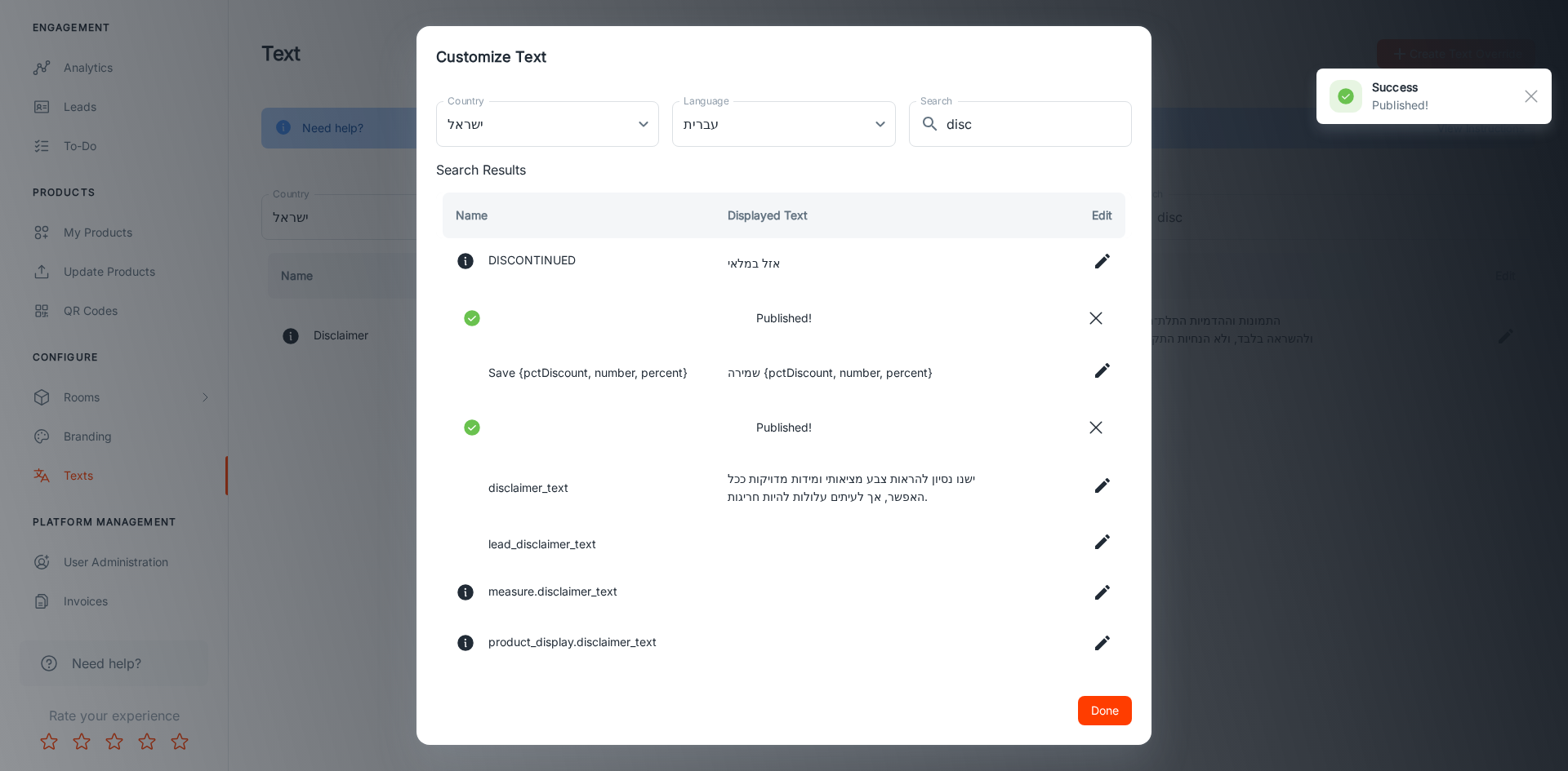
click at [1093, 483] on icon at bounding box center [1103, 486] width 20 height 20
click at [863, 491] on input "ישנו נסיון להראות צבע מציאותי ומידות מדויקות ככל האפשר, אך לעיתים עלולות להיות …" at bounding box center [854, 487] width 253 height 33
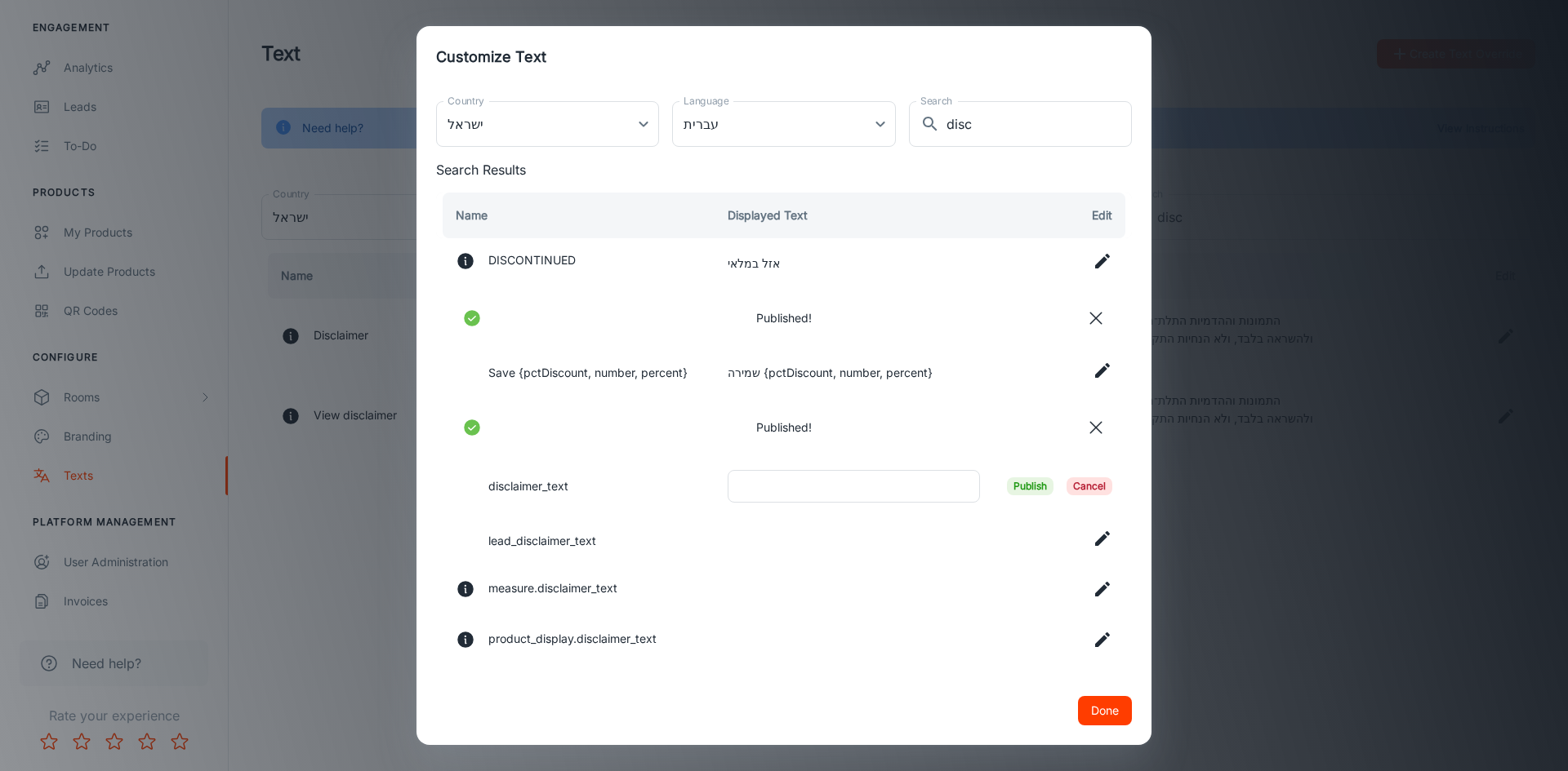
click at [1019, 479] on span "Publish" at bounding box center [1029, 487] width 46 height 18
click at [1092, 711] on button "Done" at bounding box center [1105, 710] width 54 height 29
